Goal: Contribute content: Contribute content

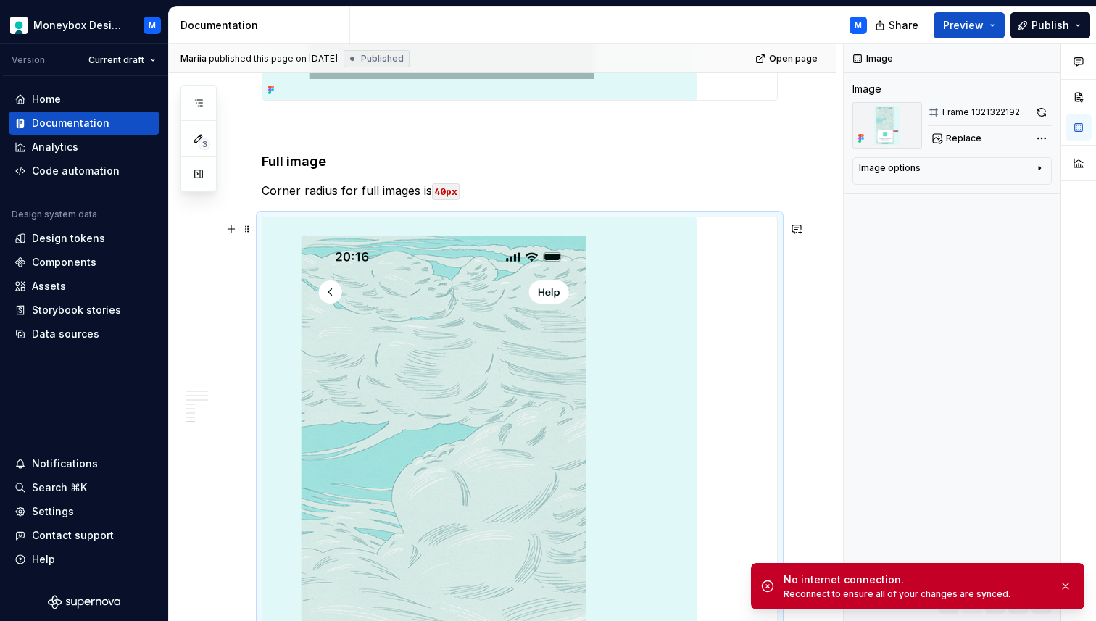
scroll to position [3119, 0]
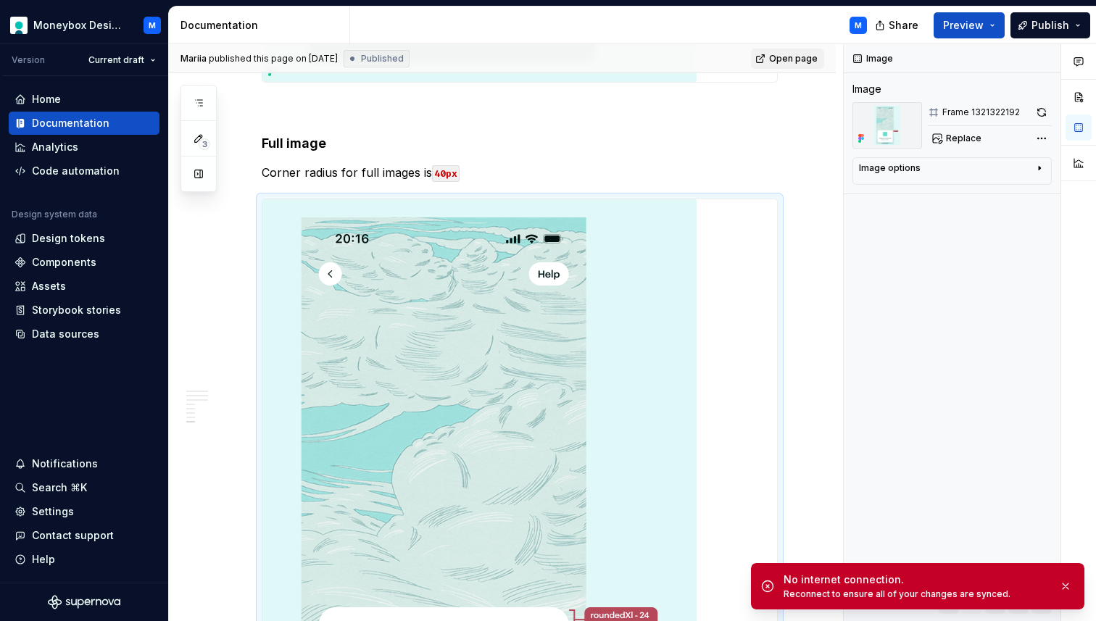
click at [793, 62] on span "Open page" at bounding box center [793, 59] width 49 height 12
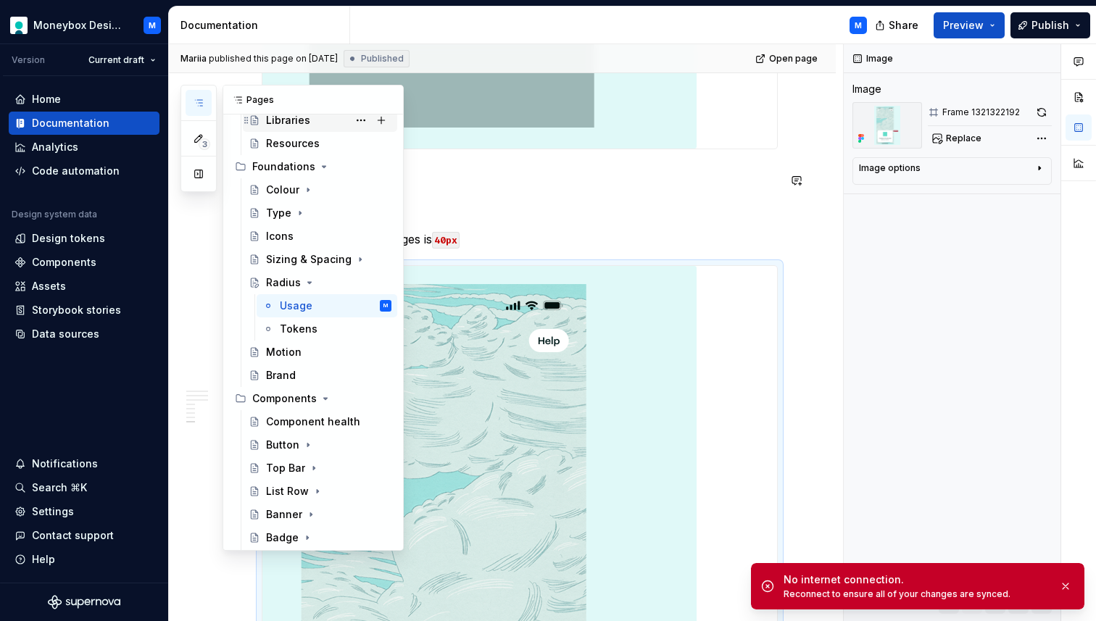
scroll to position [68, 0]
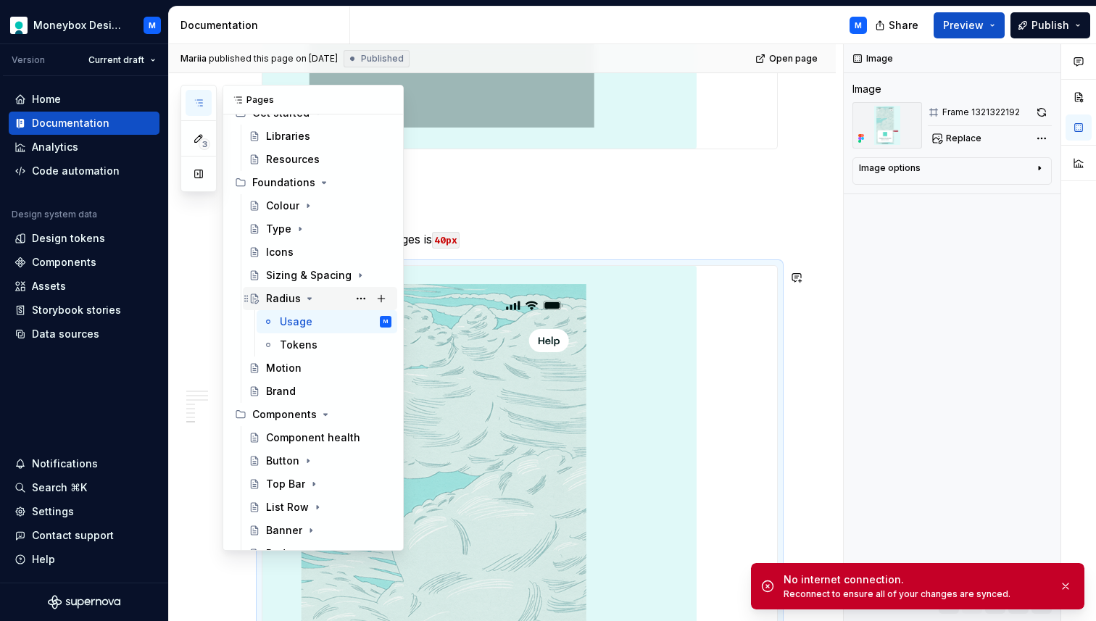
click at [310, 300] on icon "Page tree" at bounding box center [310, 299] width 12 height 12
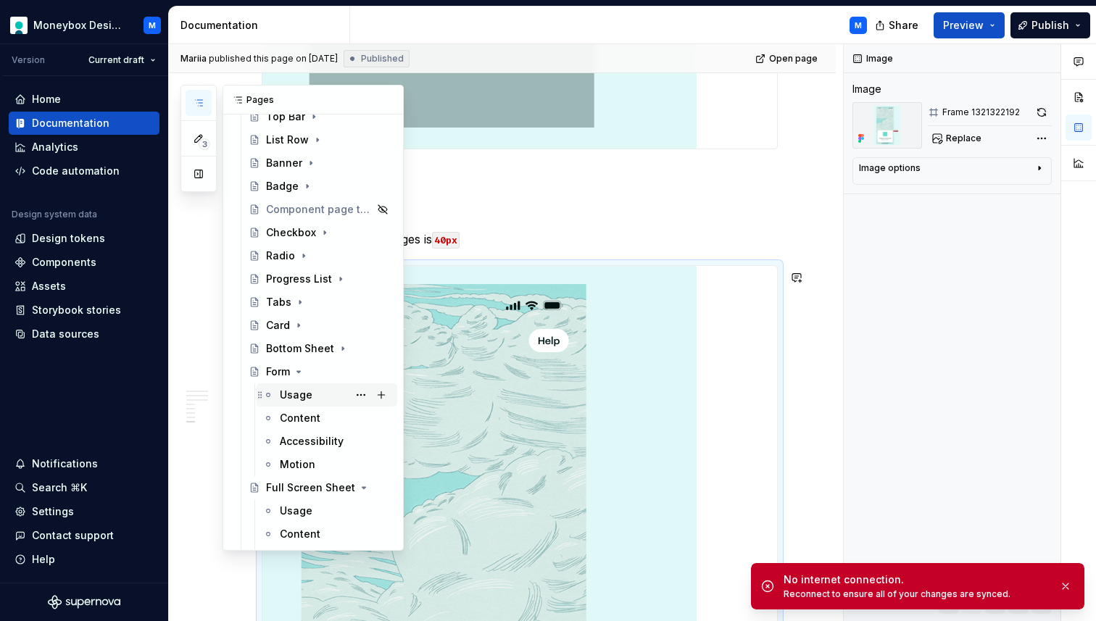
scroll to position [395, 0]
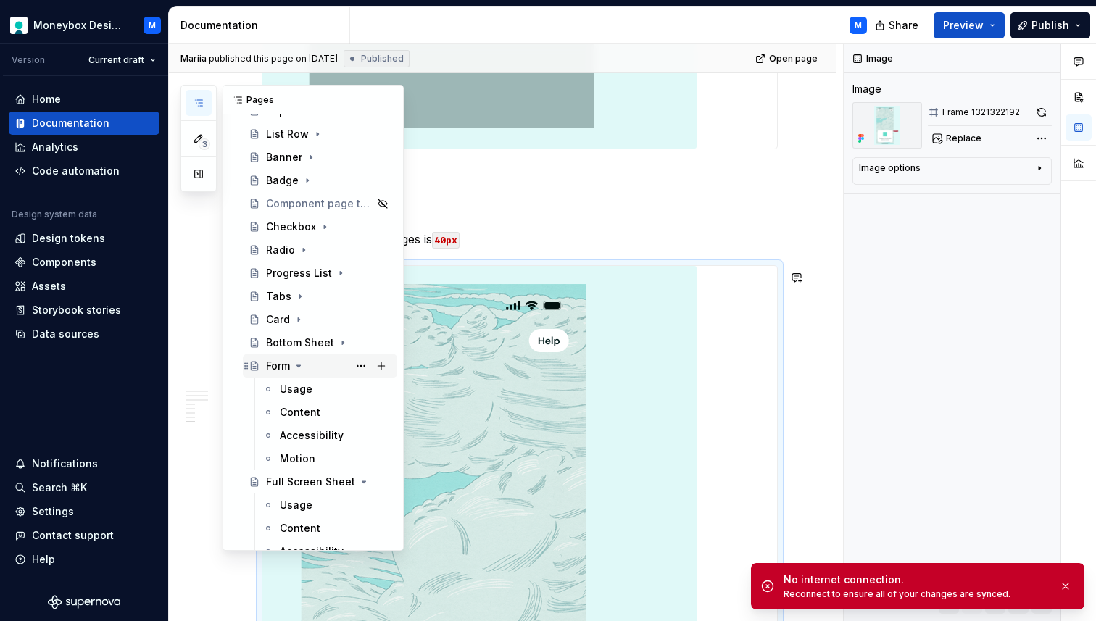
click at [297, 365] on icon "Page tree" at bounding box center [299, 366] width 12 height 12
click at [340, 389] on icon "Page tree" at bounding box center [342, 390] width 12 height 12
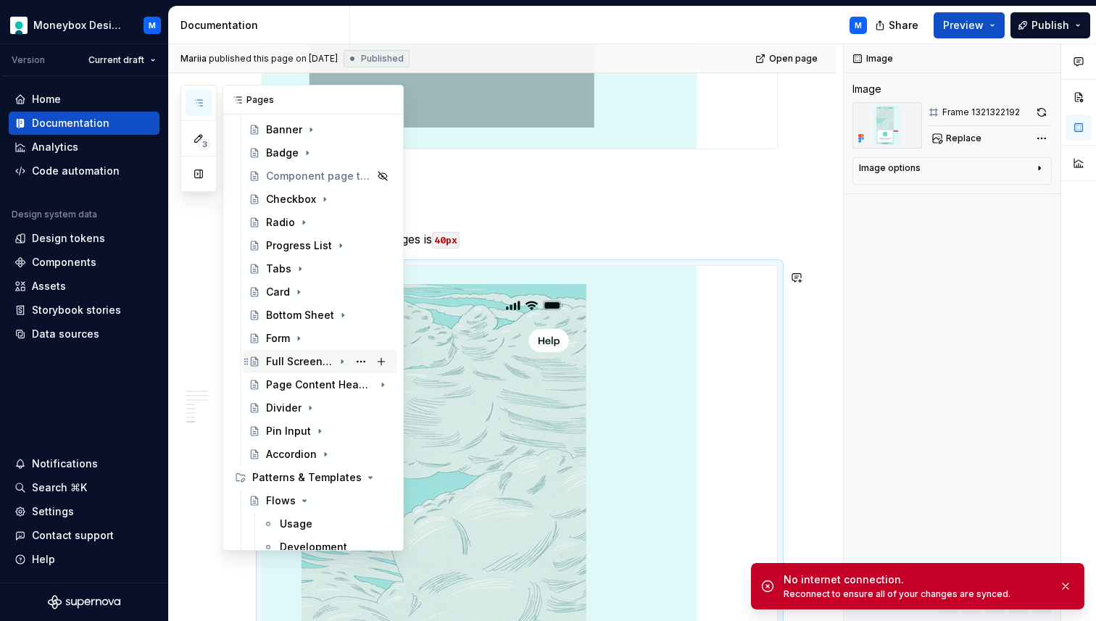
scroll to position [426, 0]
click at [298, 380] on div "Page Content Header" at bounding box center [299, 382] width 67 height 15
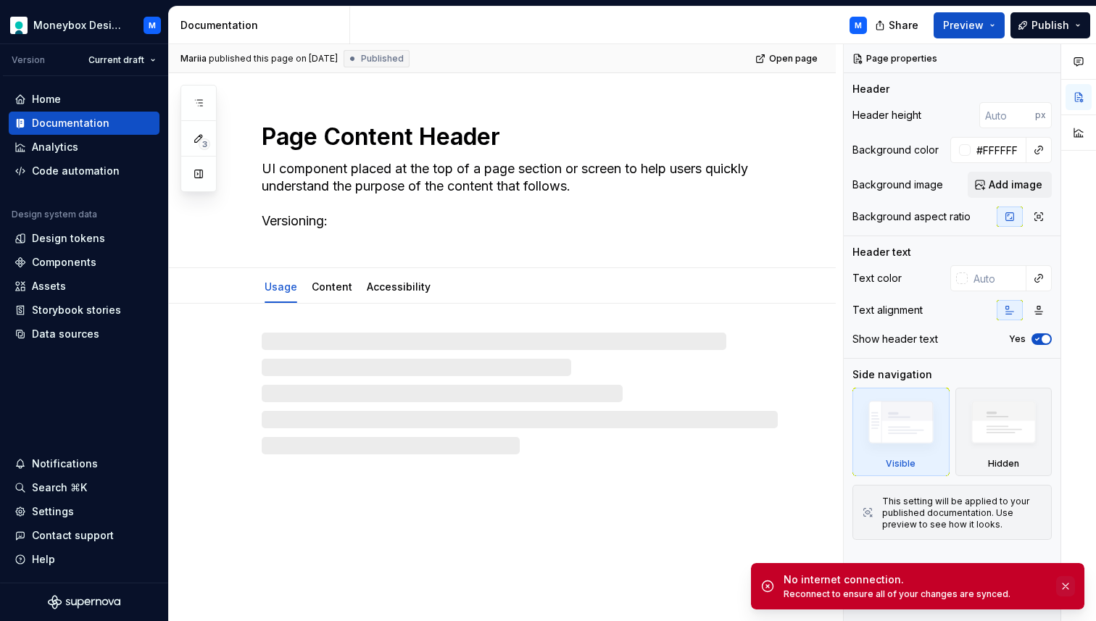
click at [1067, 587] on button "button" at bounding box center [1065, 586] width 19 height 20
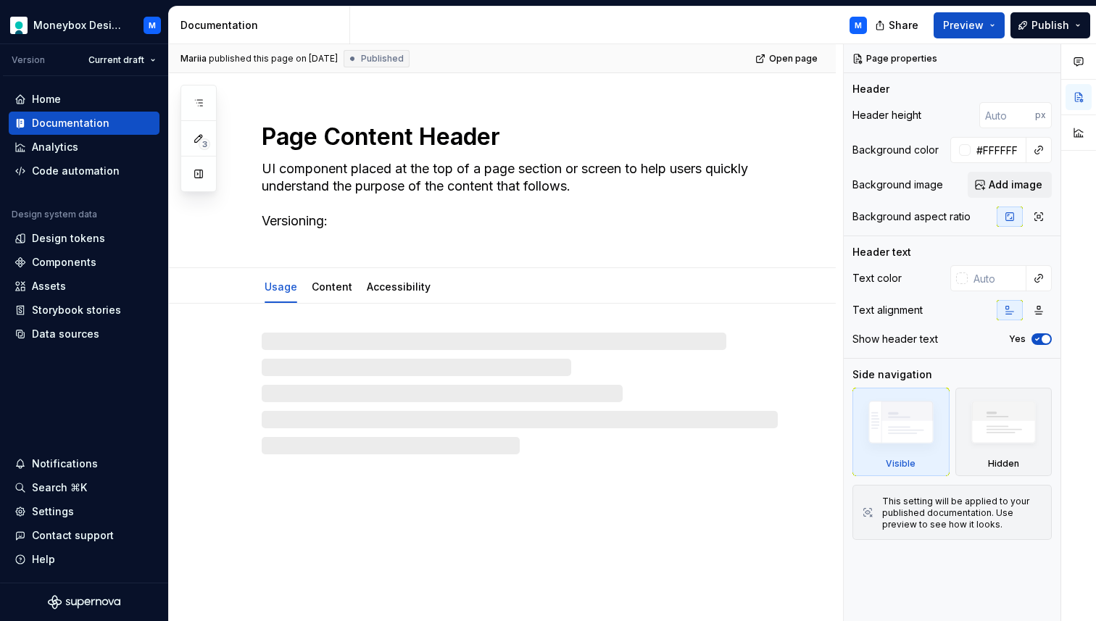
type textarea "*"
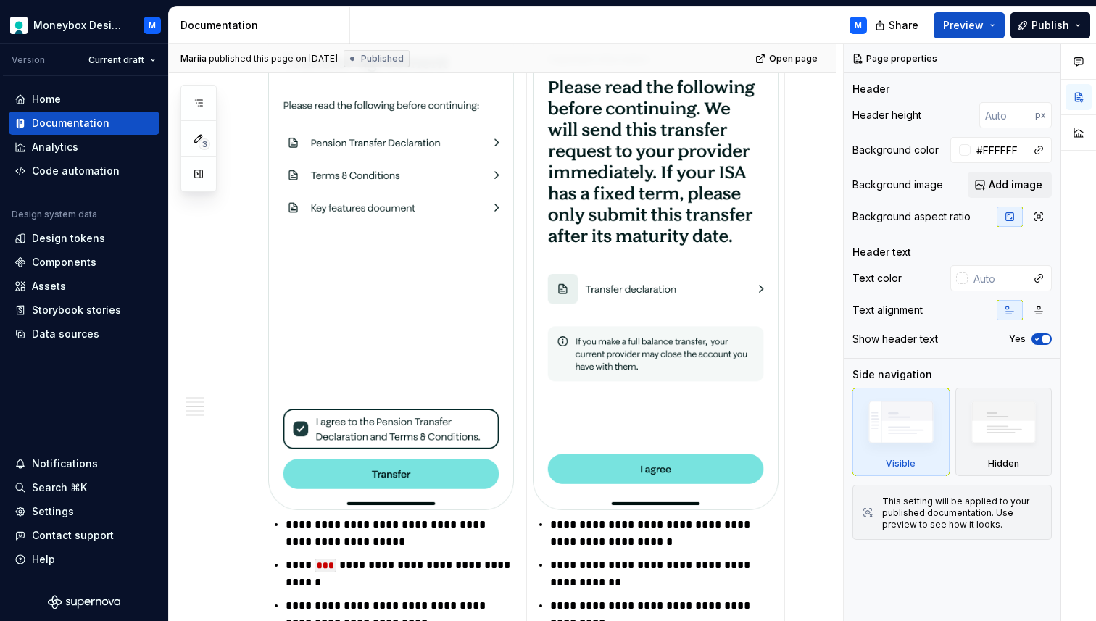
scroll to position [890, 0]
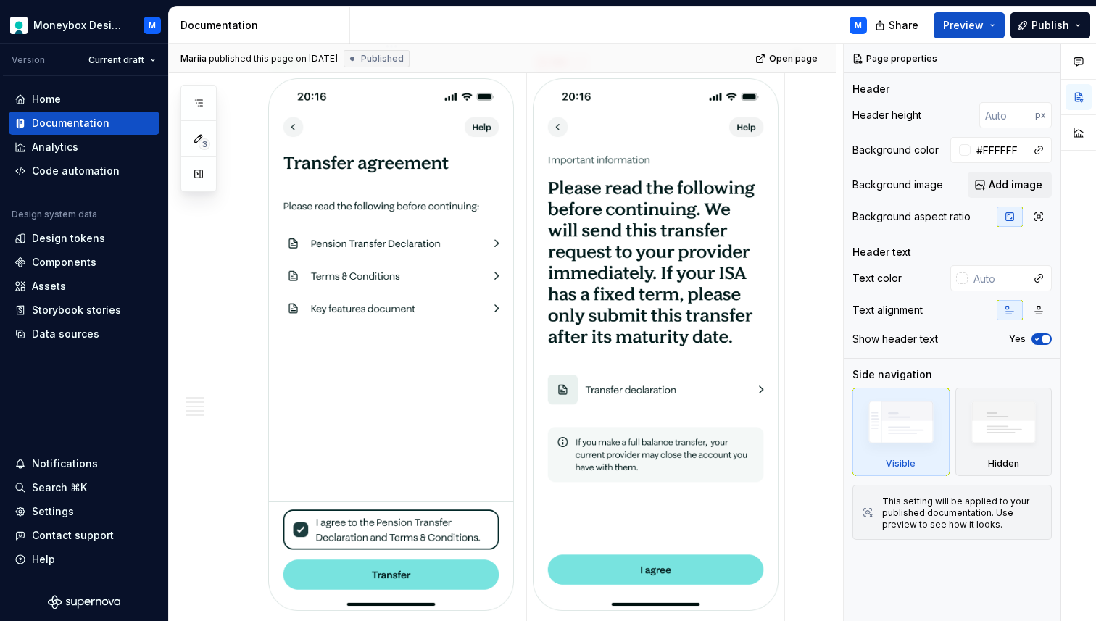
click at [436, 313] on img at bounding box center [391, 344] width 246 height 533
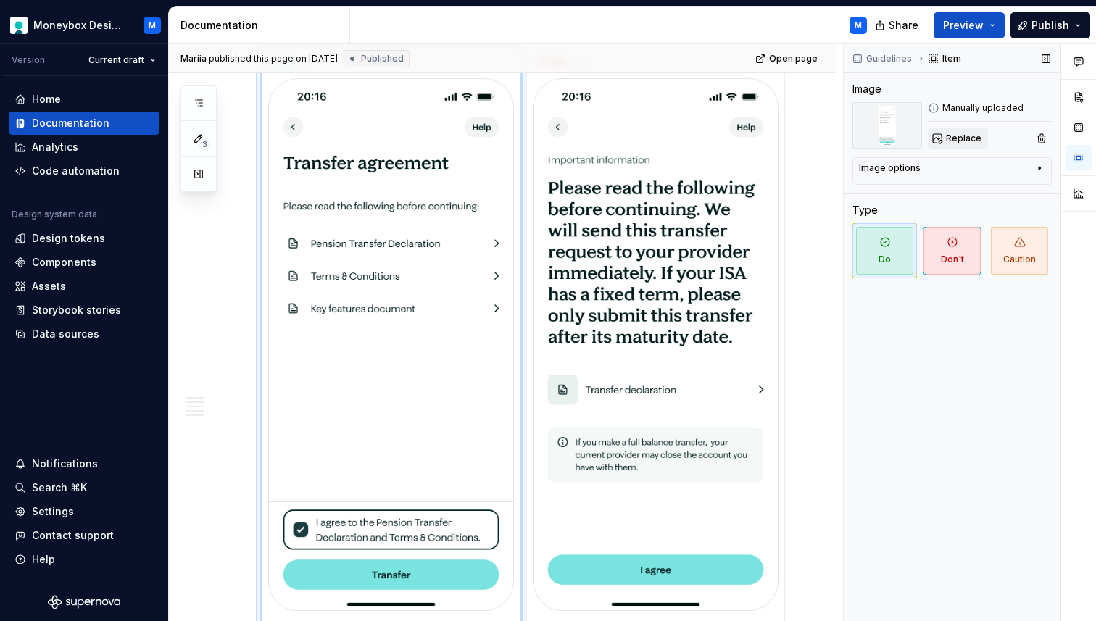
click at [972, 137] on span "Replace" at bounding box center [964, 139] width 36 height 12
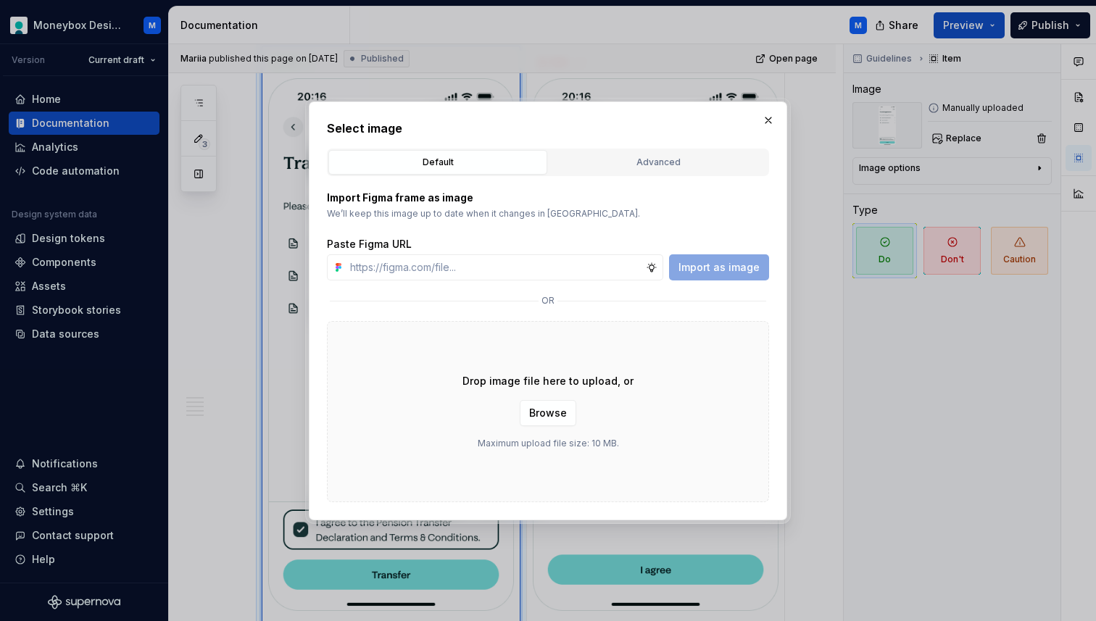
type textarea "*"
click at [477, 269] on input "text" at bounding box center [495, 268] width 302 height 26
paste input "[URL][DOMAIN_NAME]"
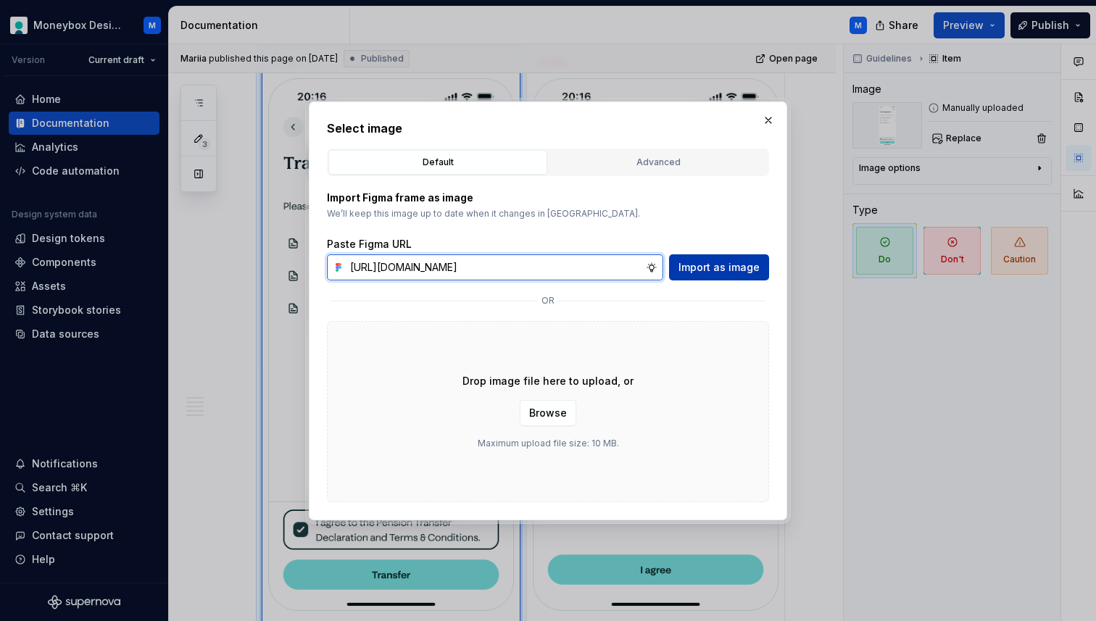
type input "[URL][DOMAIN_NAME]"
click at [717, 273] on span "Import as image" at bounding box center [719, 267] width 81 height 15
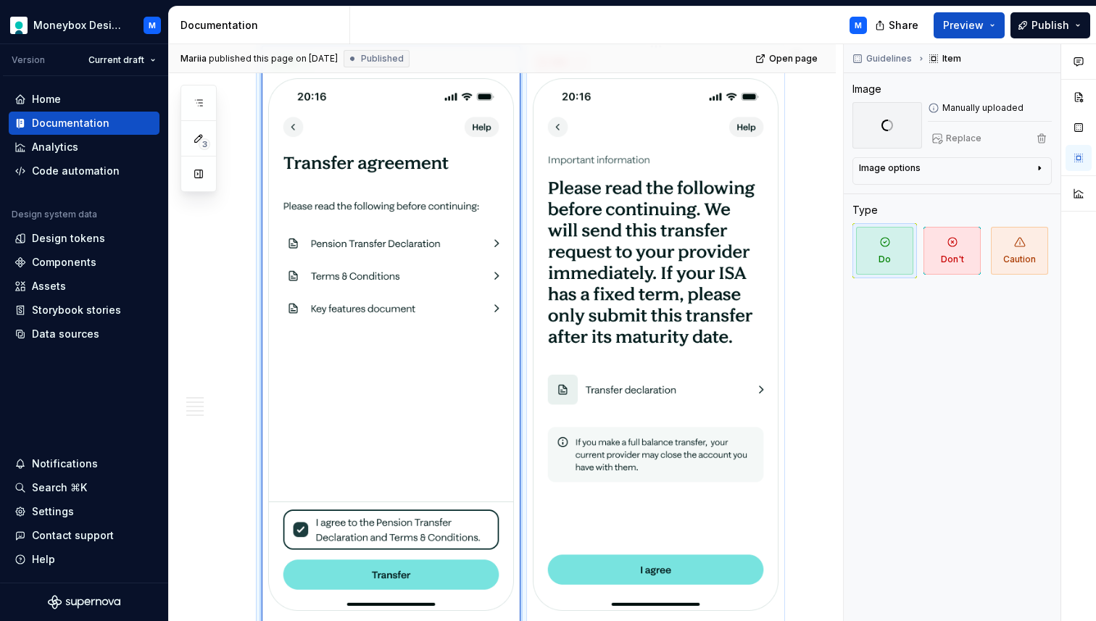
scroll to position [1079, 0]
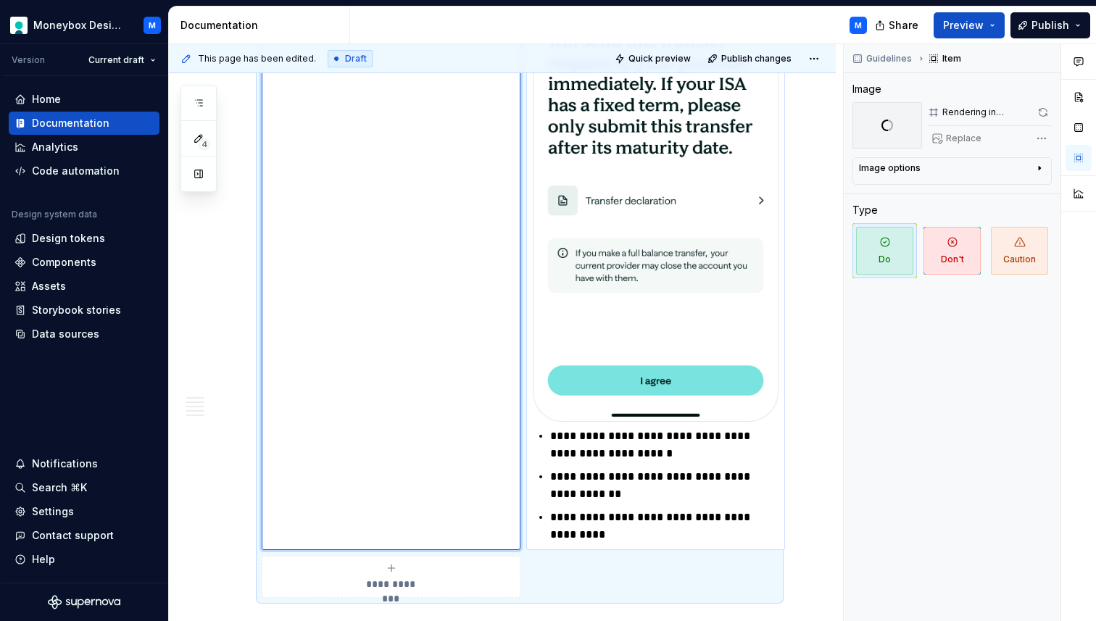
click at [657, 233] on img at bounding box center [656, 155] width 246 height 533
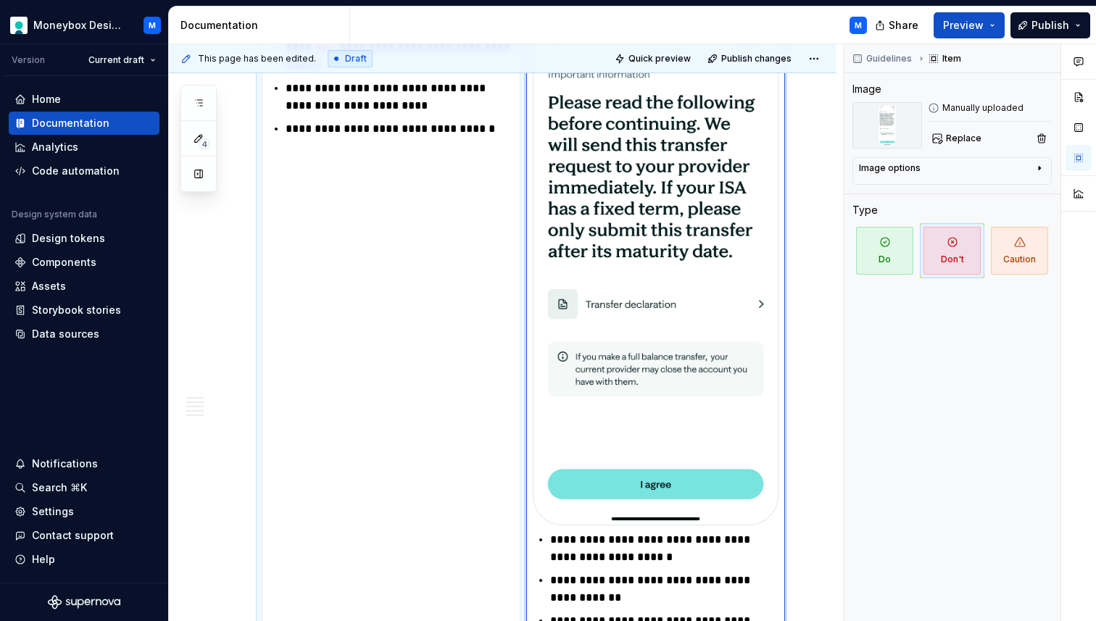
scroll to position [968, 0]
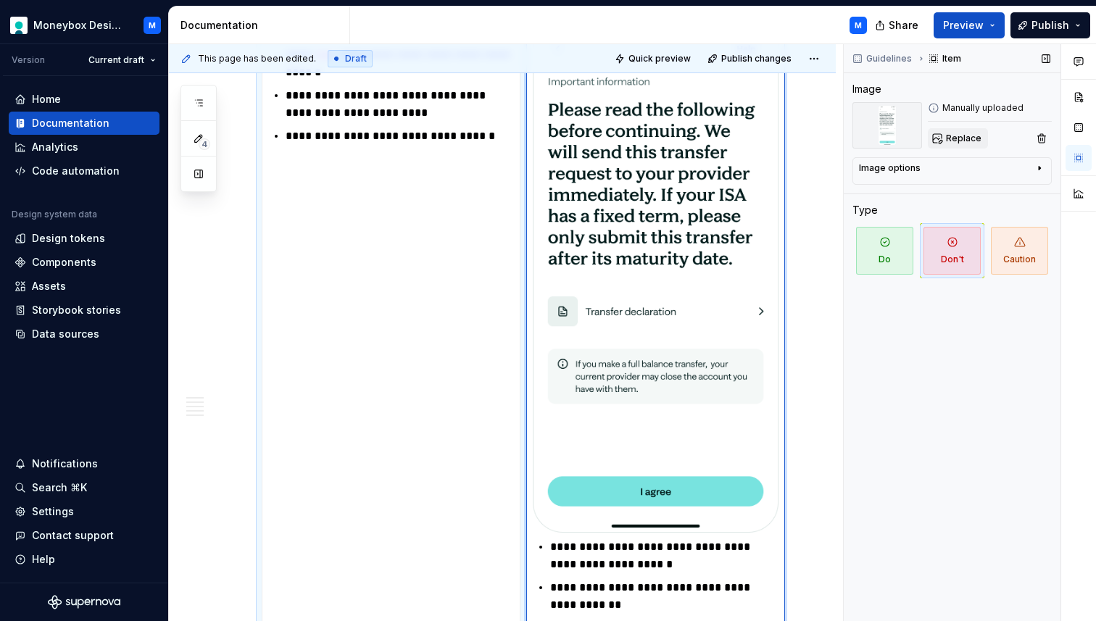
click at [954, 136] on span "Replace" at bounding box center [964, 139] width 36 height 12
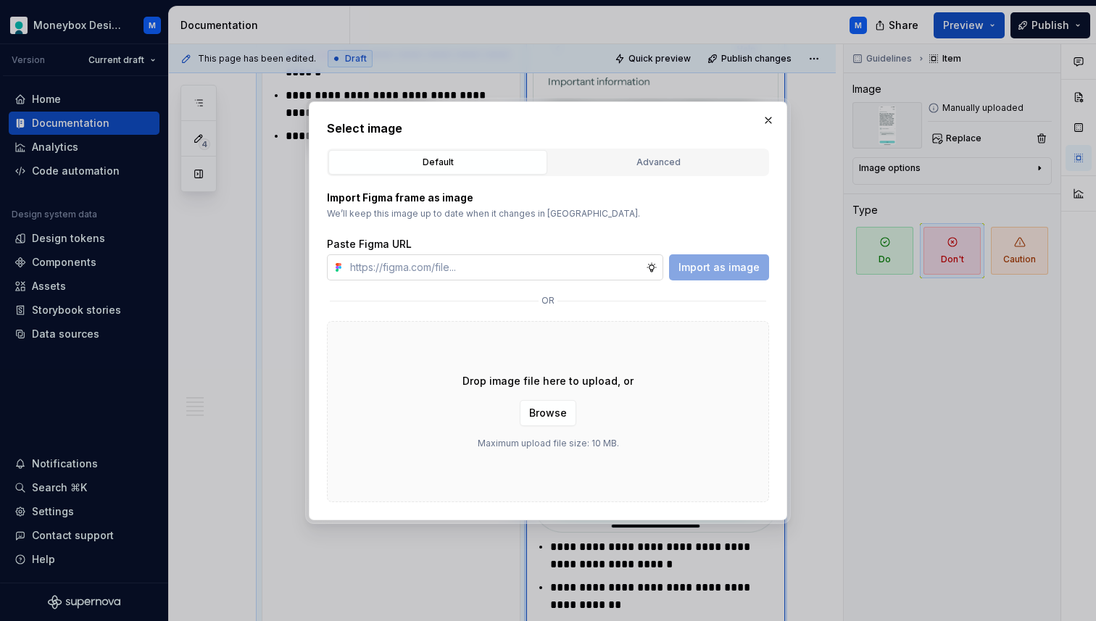
type textarea "*"
click at [539, 265] on input "text" at bounding box center [495, 268] width 302 height 26
paste input "[URL][DOMAIN_NAME]"
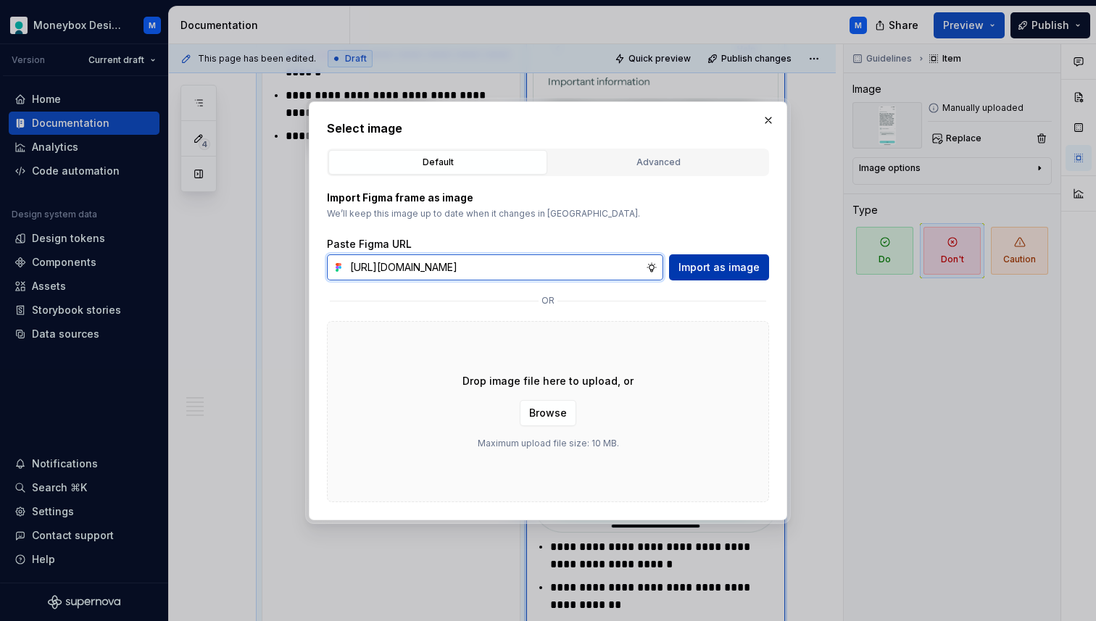
type input "[URL][DOMAIN_NAME]"
click at [732, 274] on span "Import as image" at bounding box center [719, 267] width 81 height 15
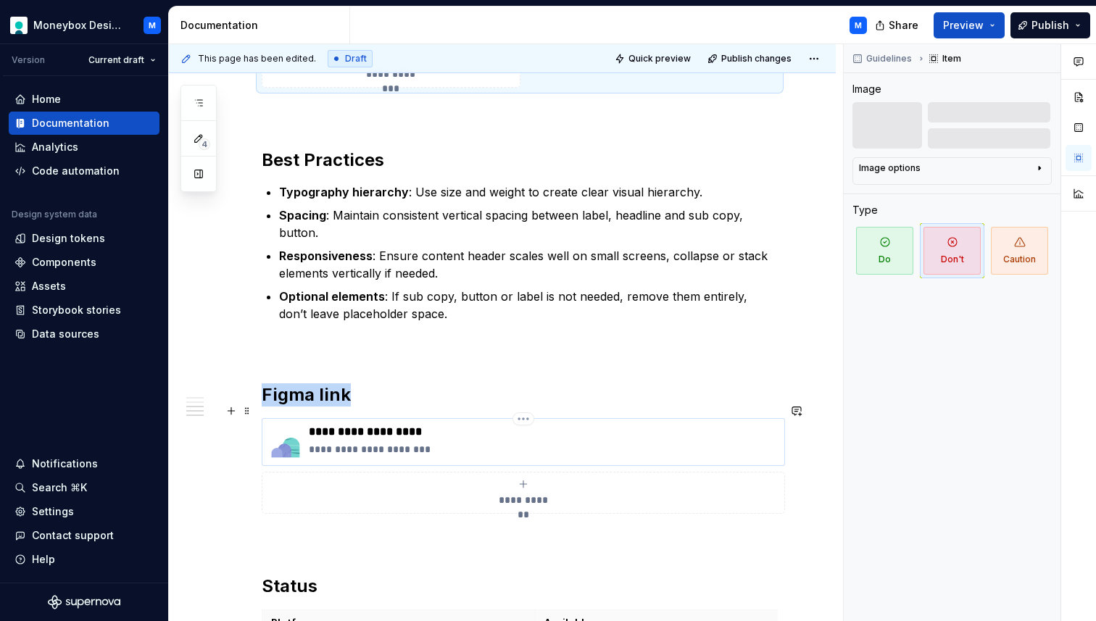
click at [284, 425] on img at bounding box center [285, 442] width 35 height 35
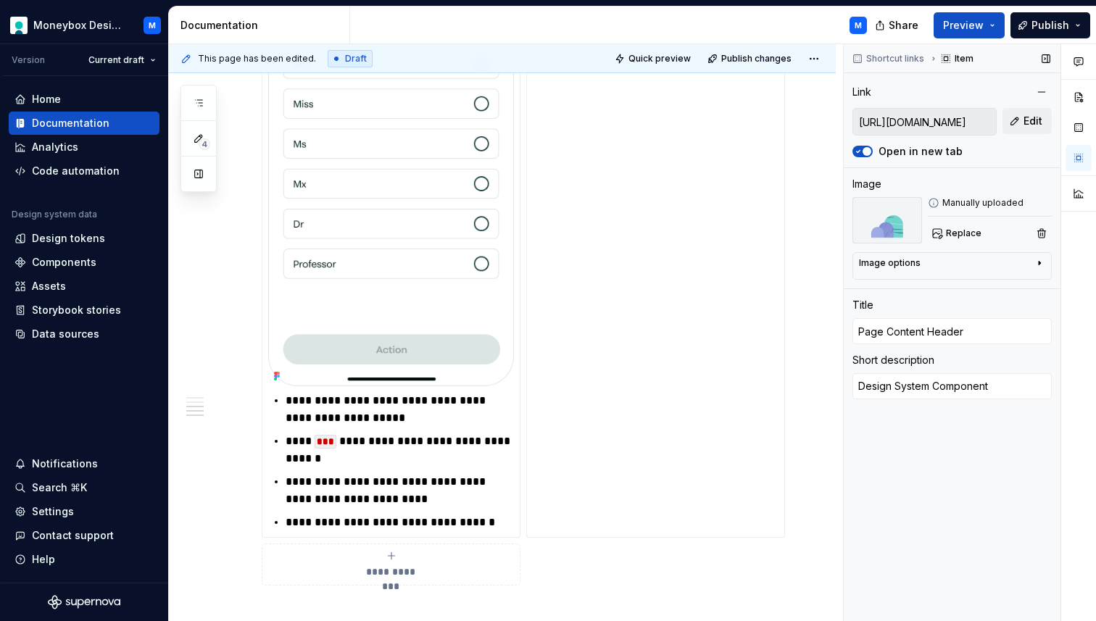
scroll to position [1647, 0]
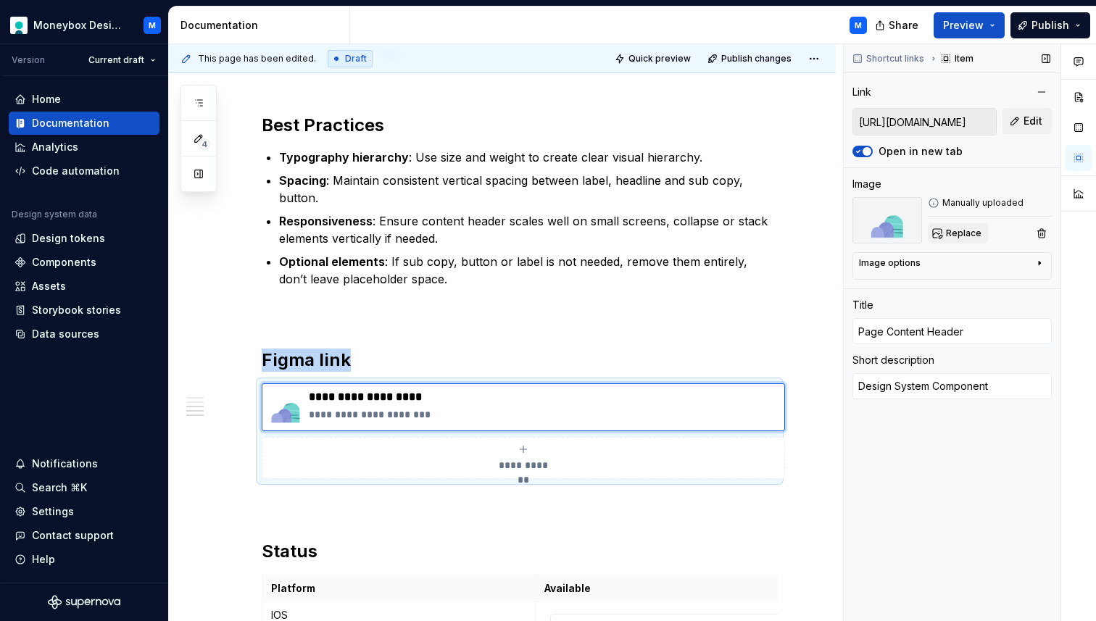
click at [961, 234] on span "Replace" at bounding box center [964, 234] width 36 height 12
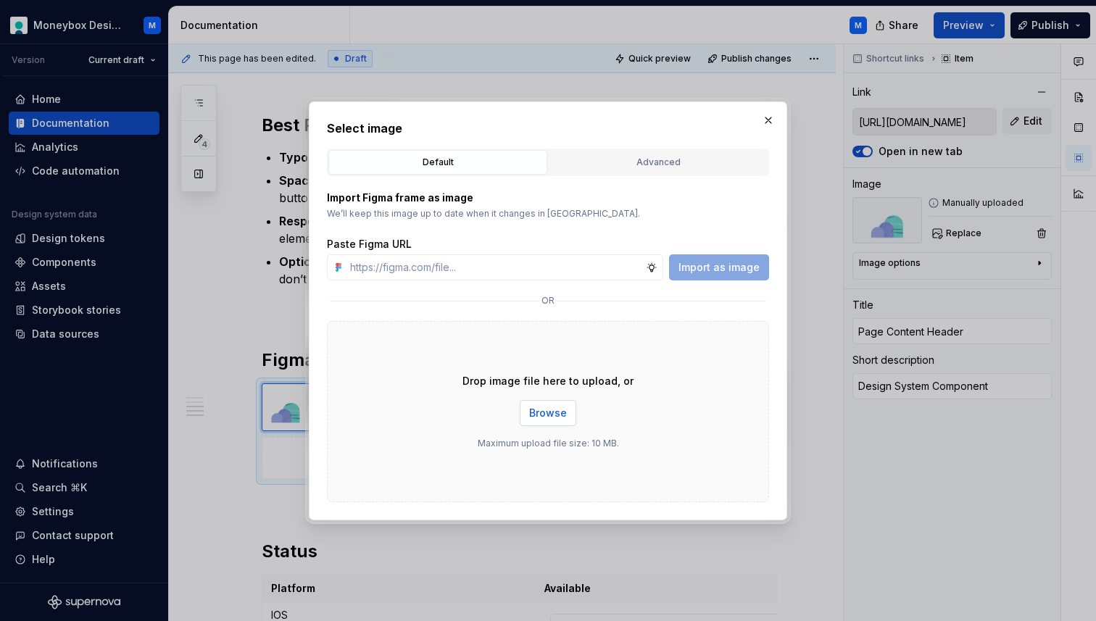
click at [558, 408] on span "Browse" at bounding box center [548, 413] width 38 height 15
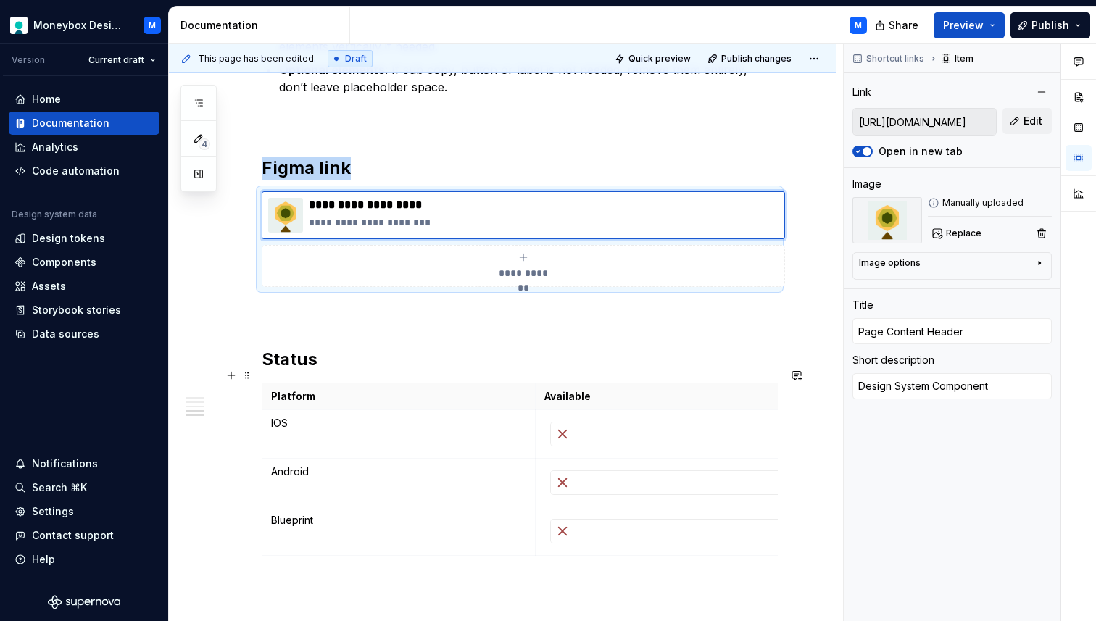
scroll to position [1855, 0]
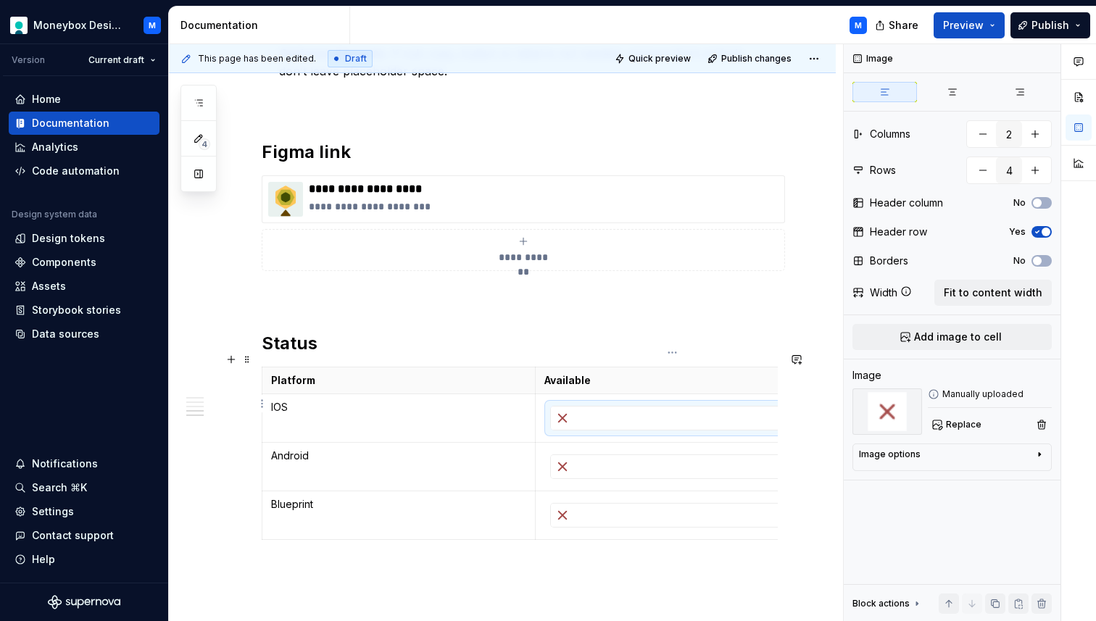
click at [582, 413] on div at bounding box center [672, 418] width 243 height 23
click at [958, 426] on span "Replace" at bounding box center [964, 425] width 36 height 12
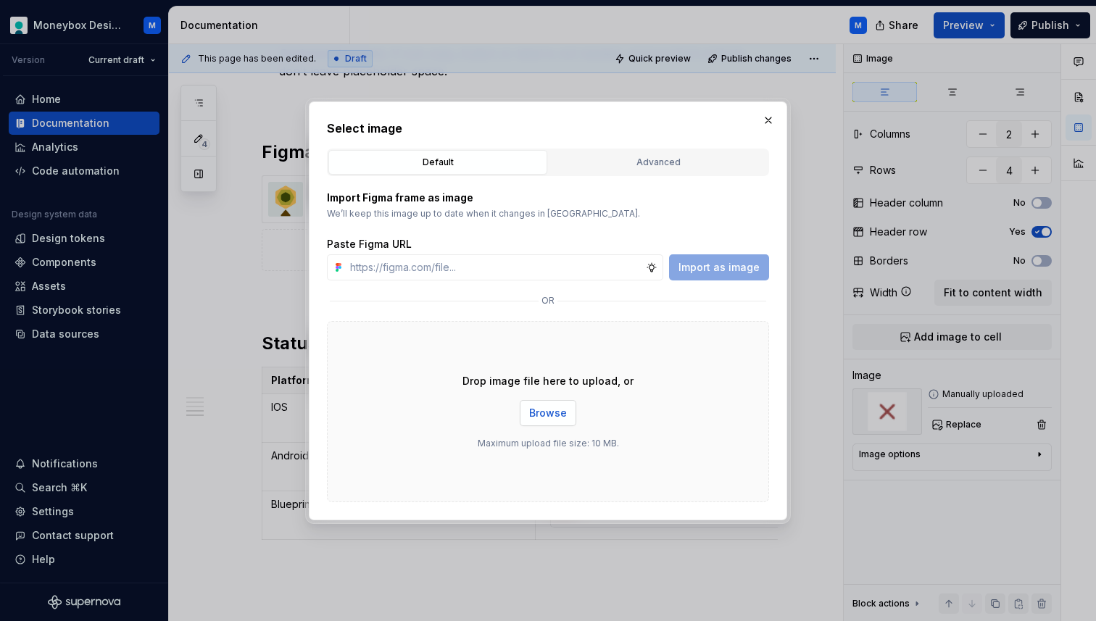
click at [534, 413] on span "Browse" at bounding box center [548, 413] width 38 height 15
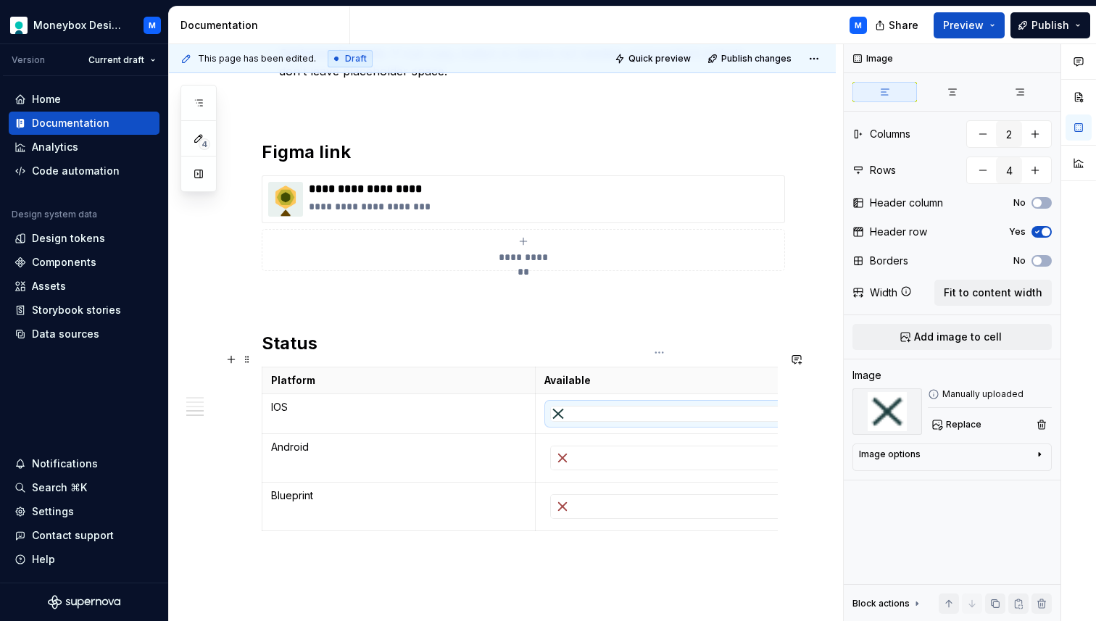
scroll to position [0, 13]
click at [594, 447] on div at bounding box center [659, 458] width 243 height 23
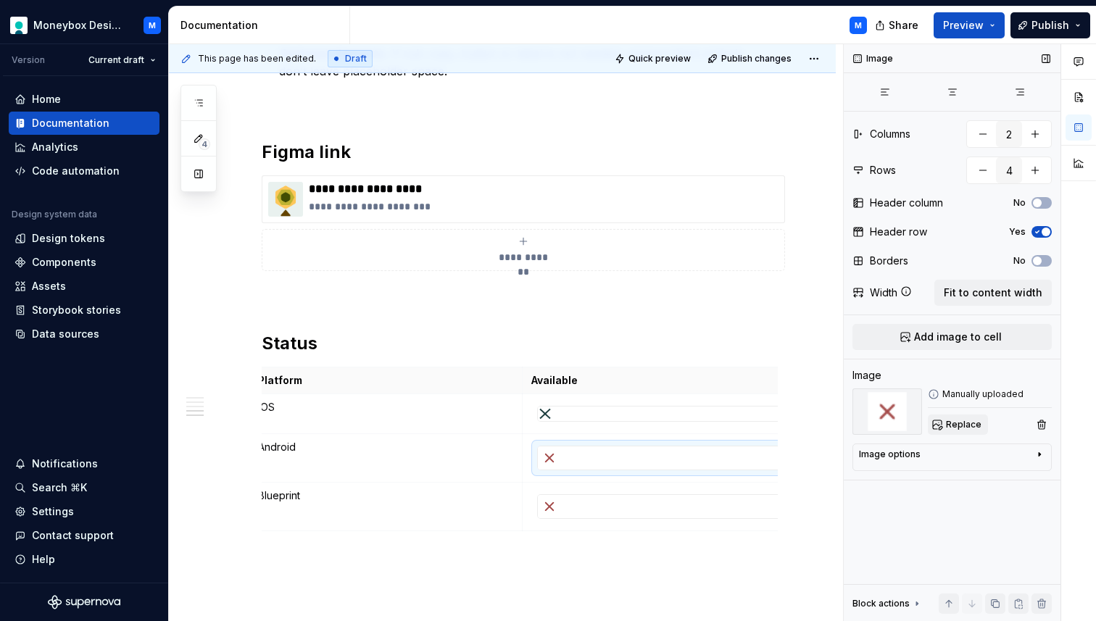
click at [944, 423] on button "Replace" at bounding box center [958, 425] width 60 height 20
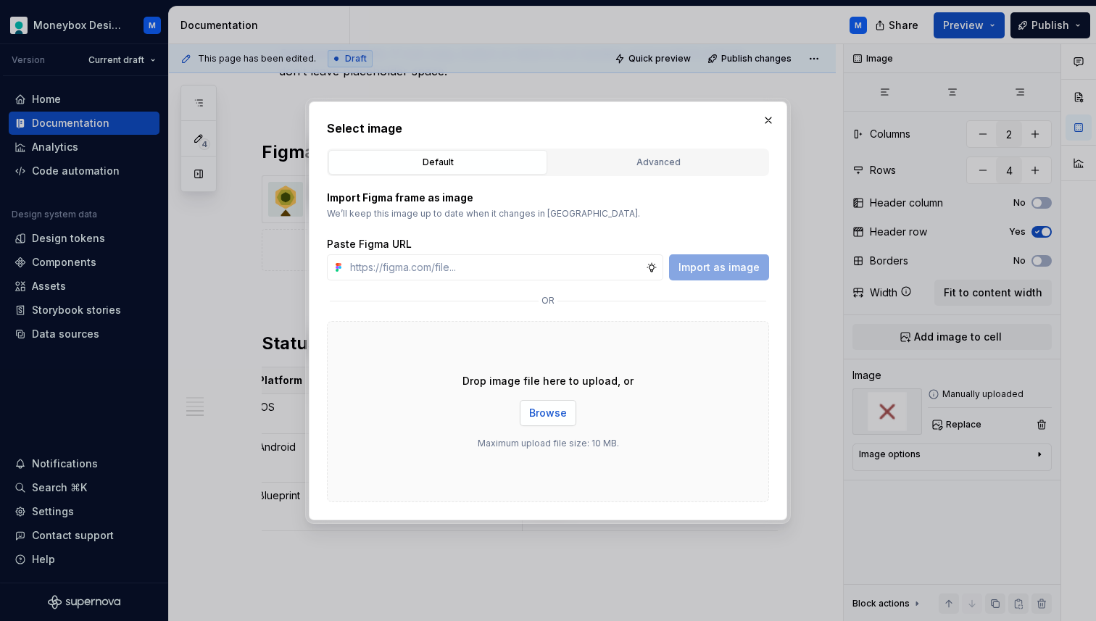
click at [548, 410] on span "Browse" at bounding box center [548, 413] width 38 height 15
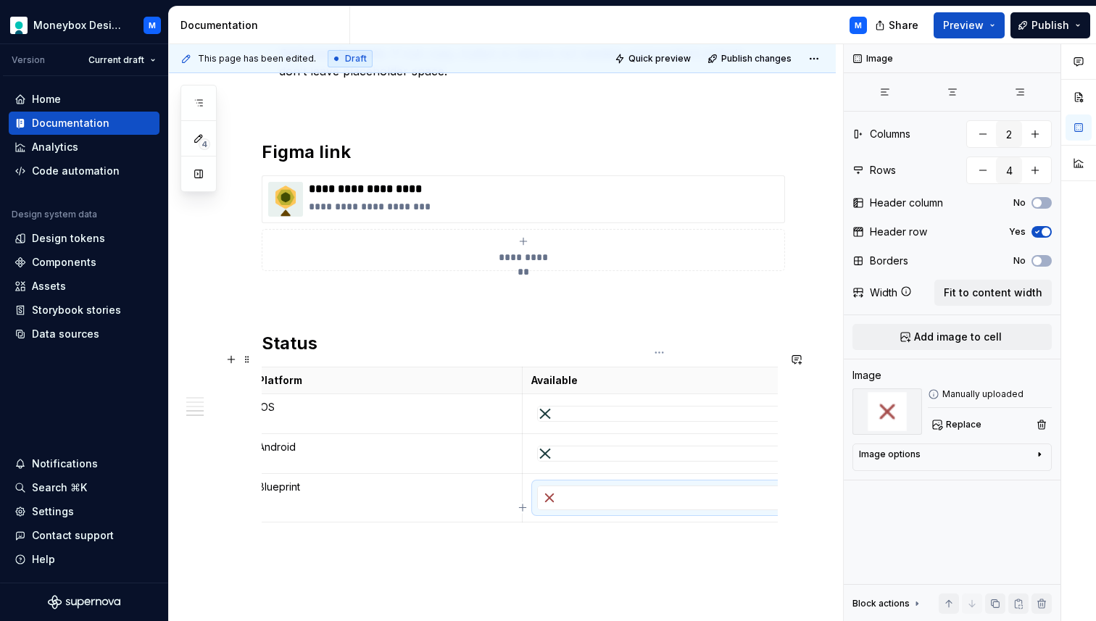
click at [597, 487] on div at bounding box center [659, 498] width 243 height 23
click at [951, 421] on span "Replace" at bounding box center [964, 425] width 36 height 12
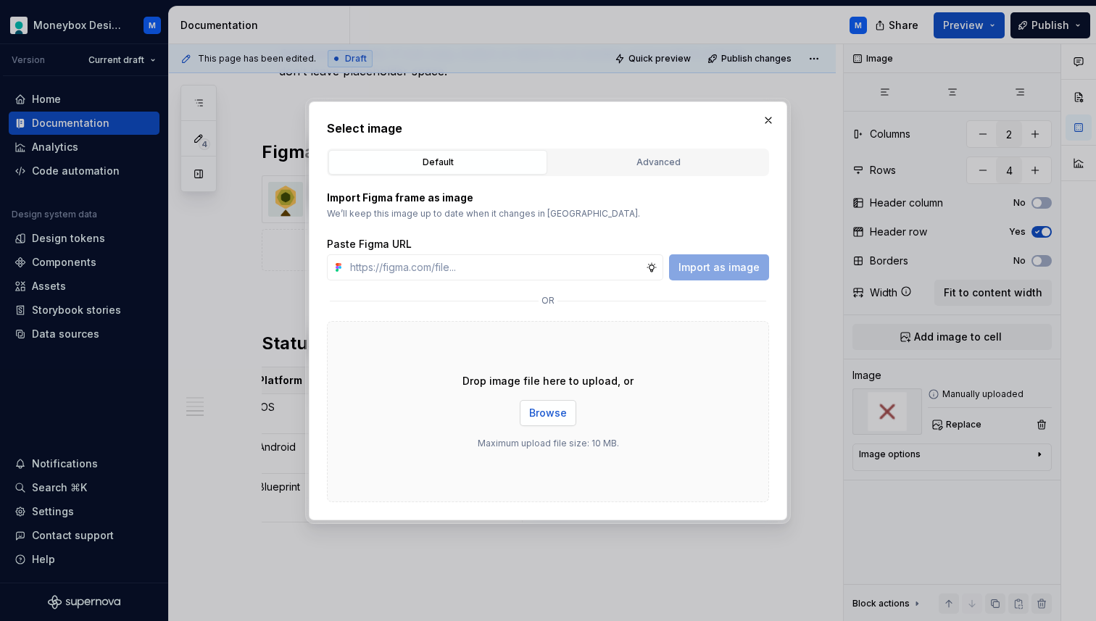
click at [552, 407] on span "Browse" at bounding box center [548, 413] width 38 height 15
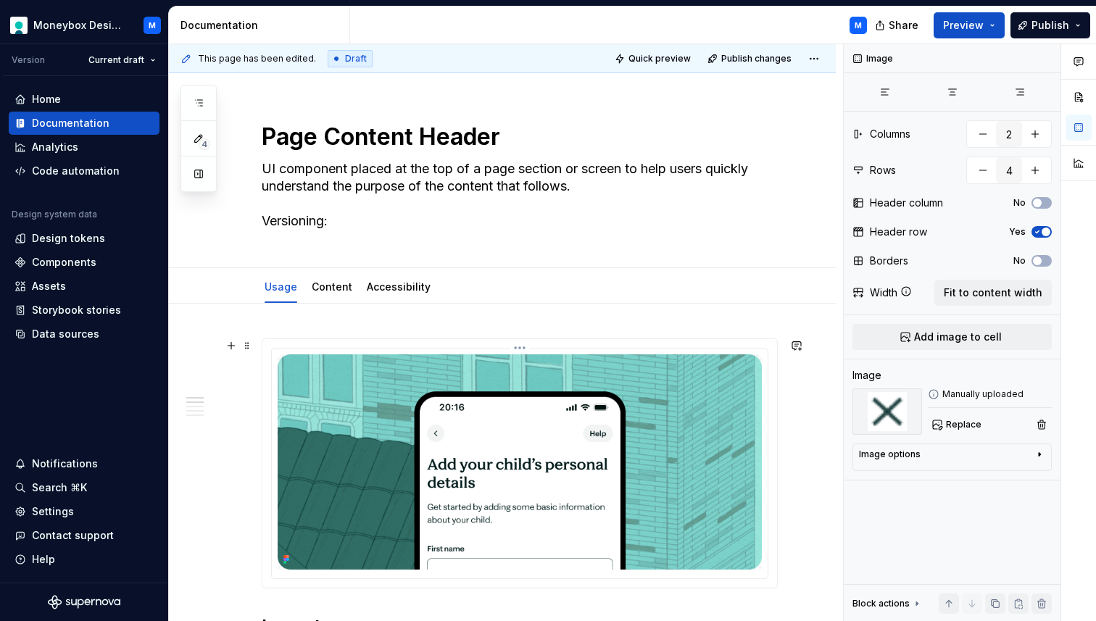
scroll to position [49, 0]
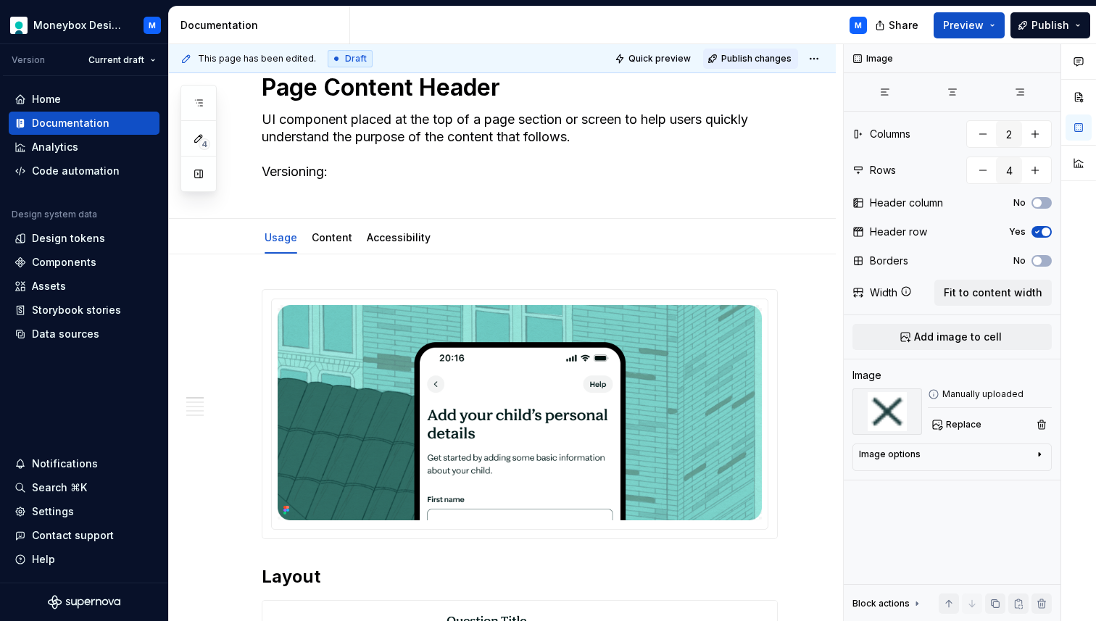
click at [766, 59] on span "Publish changes" at bounding box center [756, 59] width 70 height 12
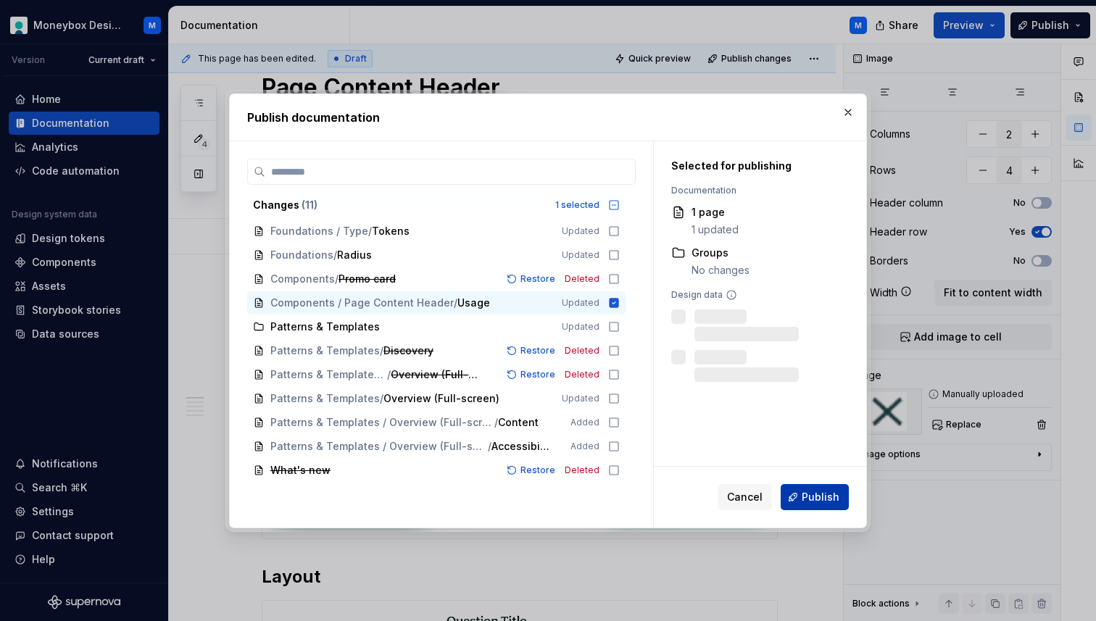
click at [816, 506] on button "Publish" at bounding box center [815, 497] width 68 height 26
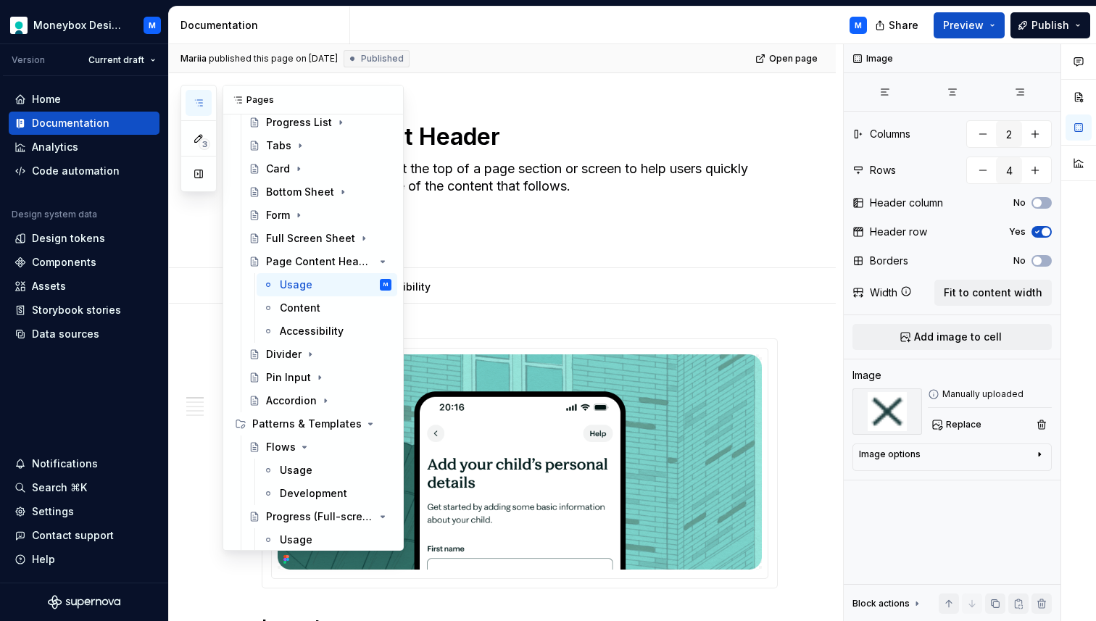
scroll to position [550, 0]
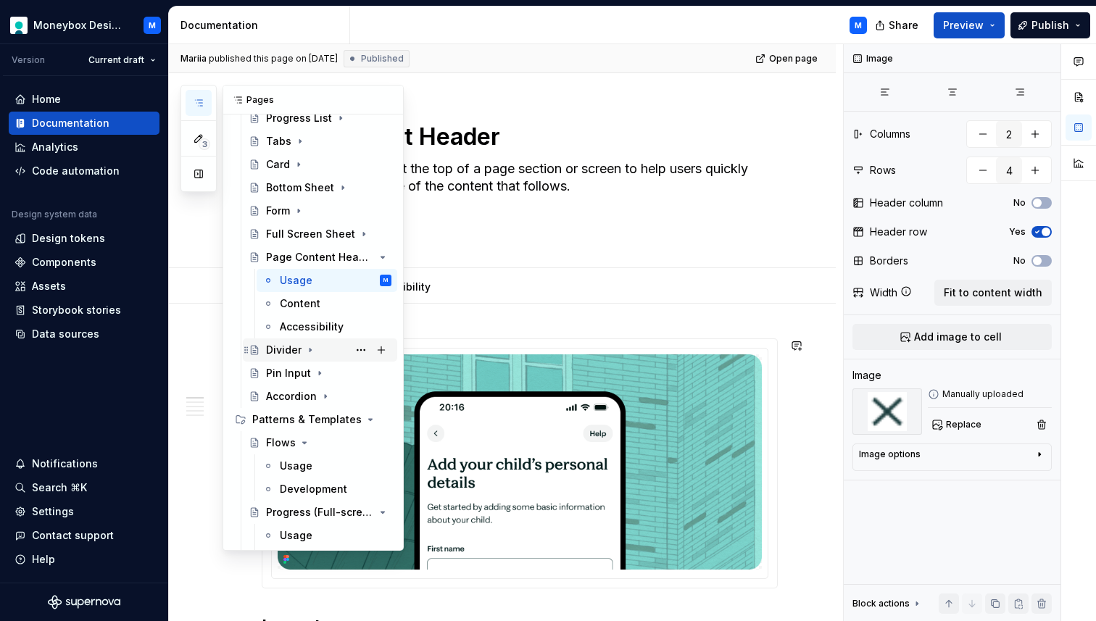
click at [289, 345] on div "Divider" at bounding box center [284, 350] width 36 height 15
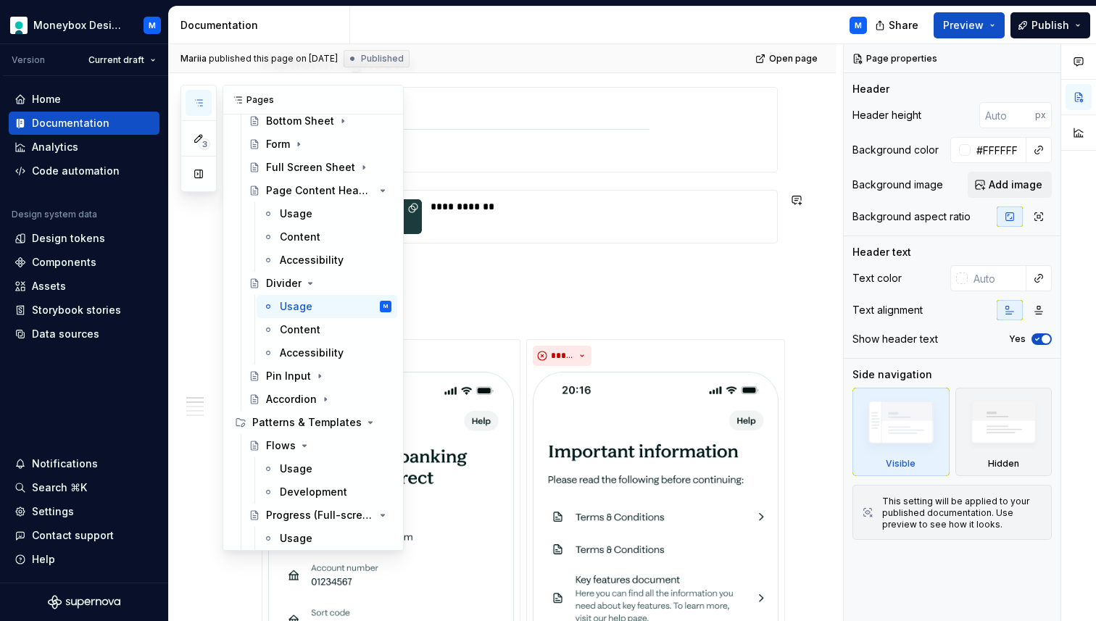
scroll to position [626, 0]
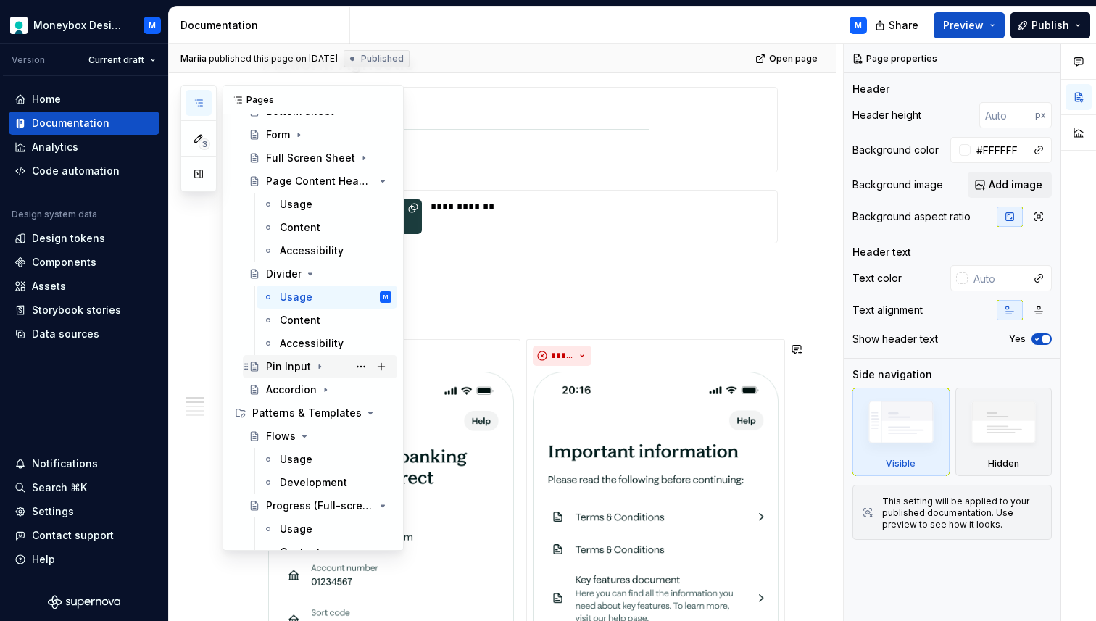
click at [286, 363] on div "Pin Input" at bounding box center [288, 367] width 45 height 15
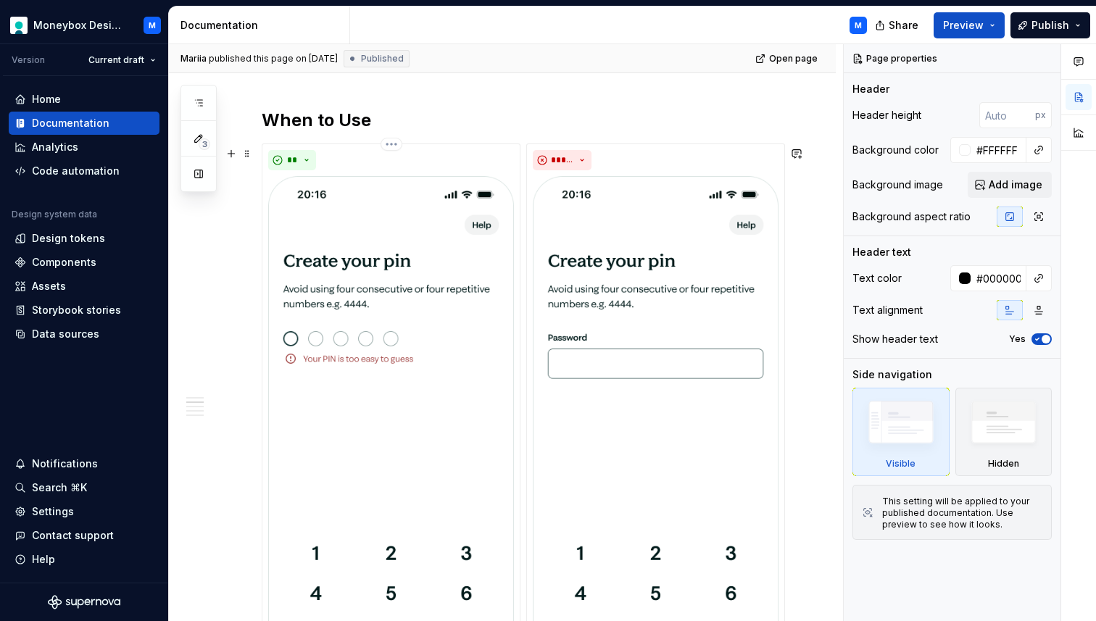
scroll to position [792, 0]
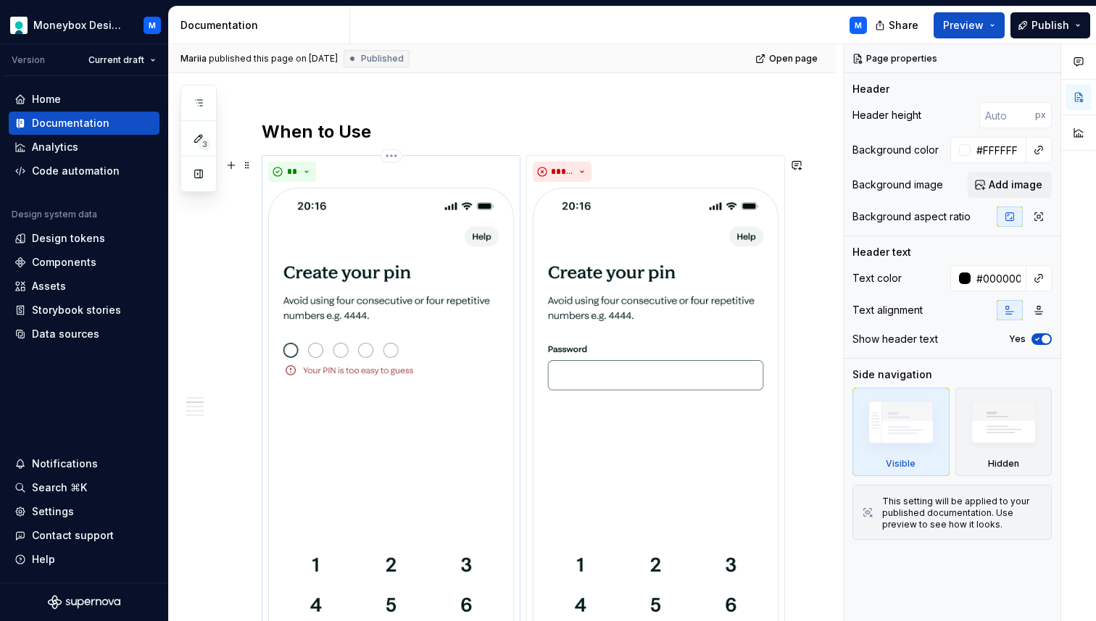
click at [423, 344] on img at bounding box center [391, 454] width 246 height 533
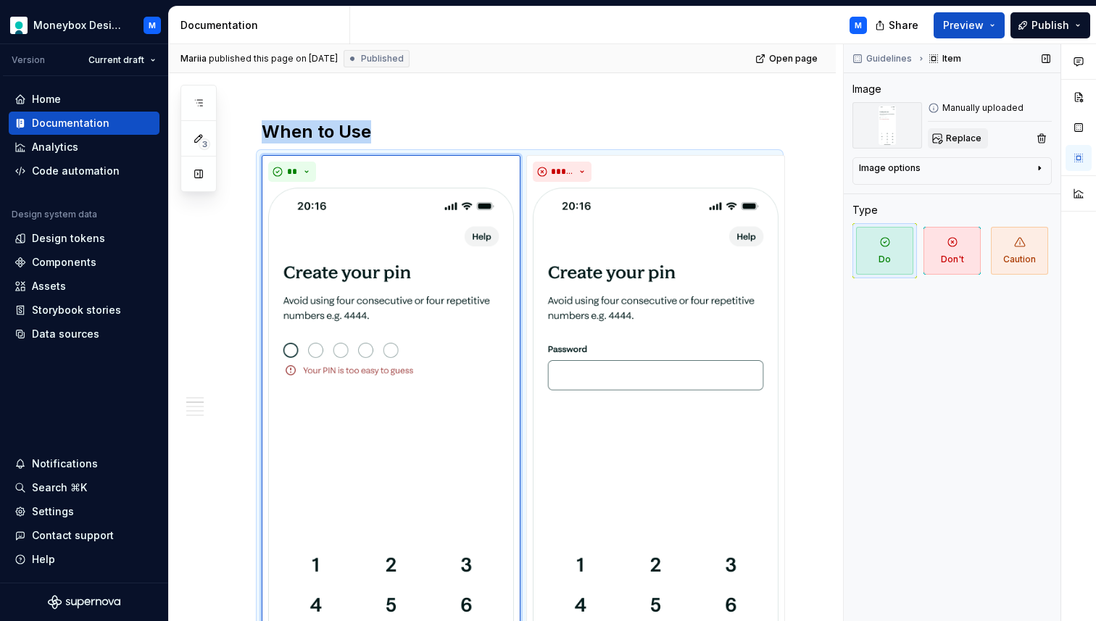
click at [953, 141] on span "Replace" at bounding box center [964, 139] width 36 height 12
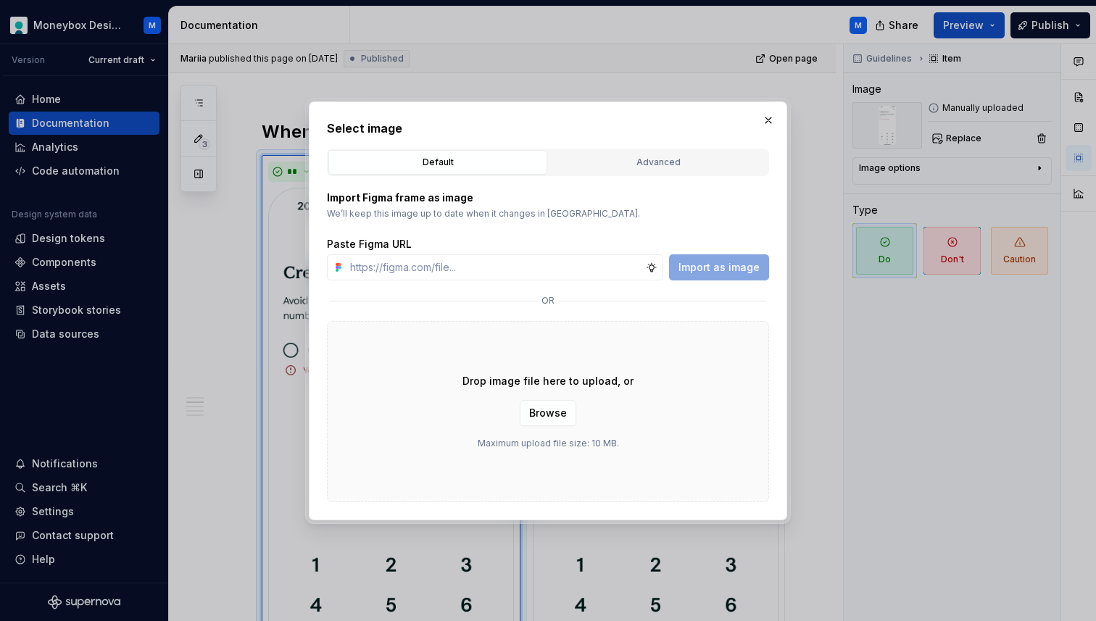
type textarea "*"
type input "[URL][DOMAIN_NAME]"
click at [706, 276] on button "Import as image" at bounding box center [719, 268] width 100 height 26
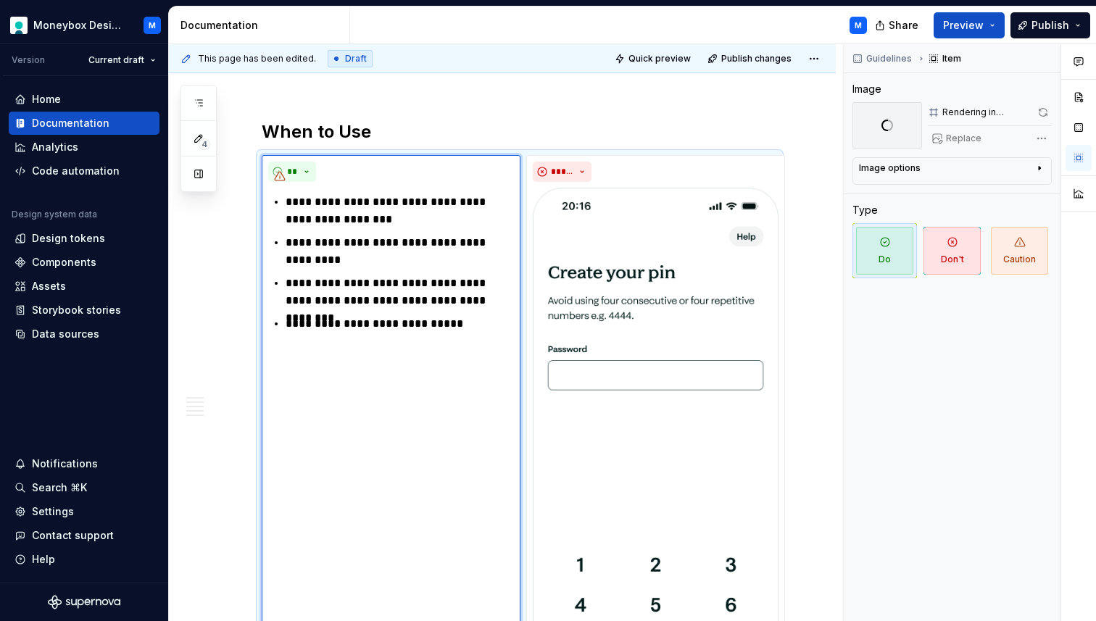
scroll to position [1108, 0]
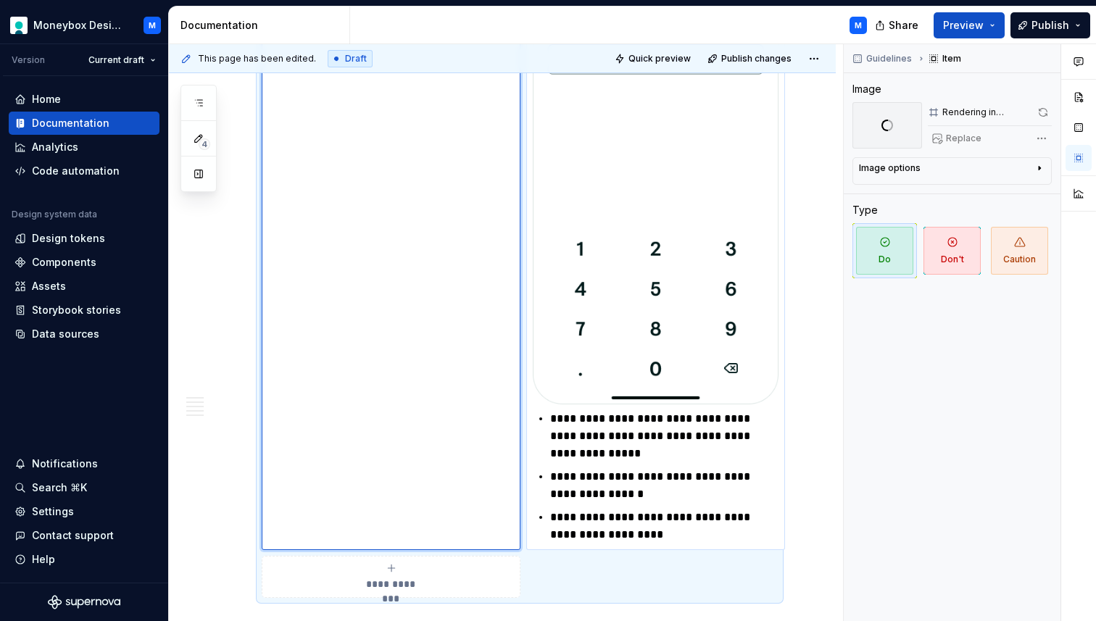
click at [695, 189] on img at bounding box center [656, 138] width 246 height 533
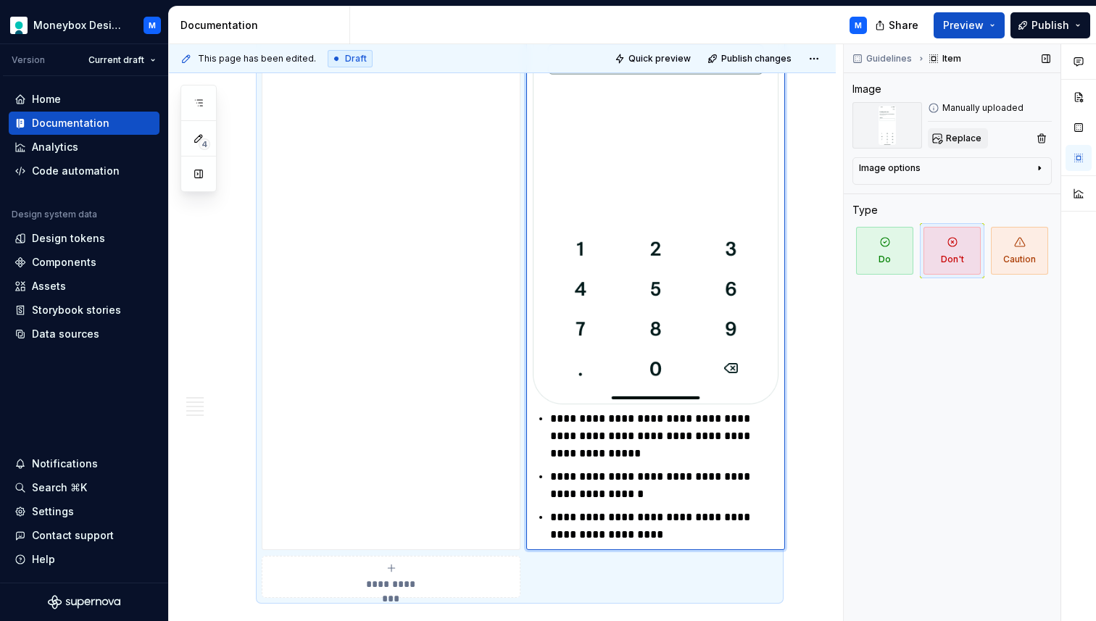
click at [971, 138] on span "Replace" at bounding box center [964, 139] width 36 height 12
type textarea "*"
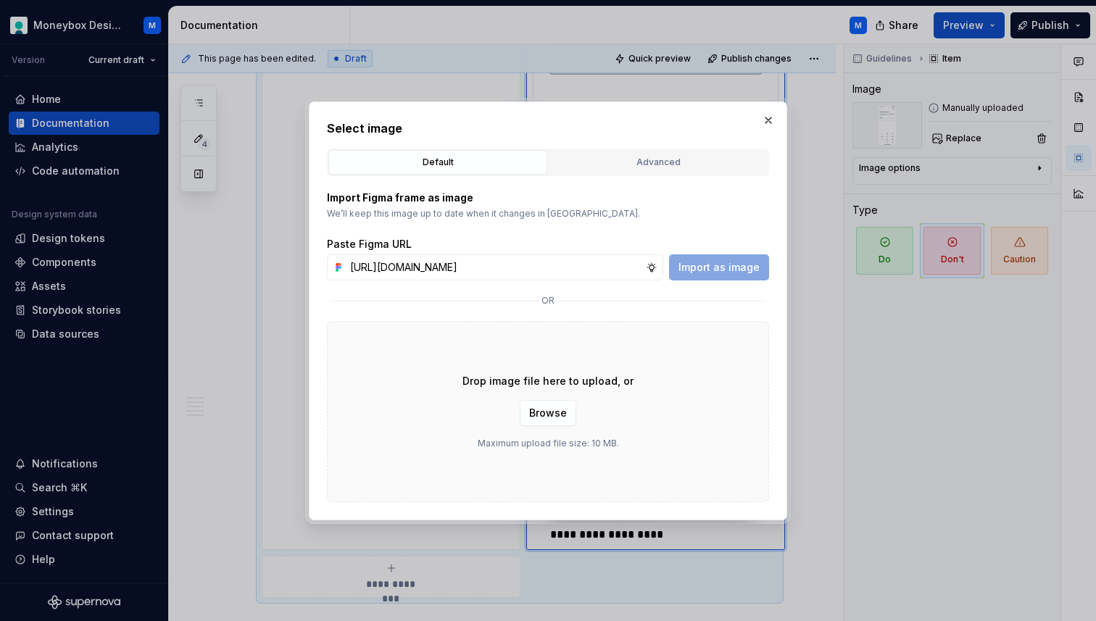
scroll to position [0, 326]
type input "[URL][DOMAIN_NAME]"
click at [704, 268] on span "Import as image" at bounding box center [719, 267] width 81 height 15
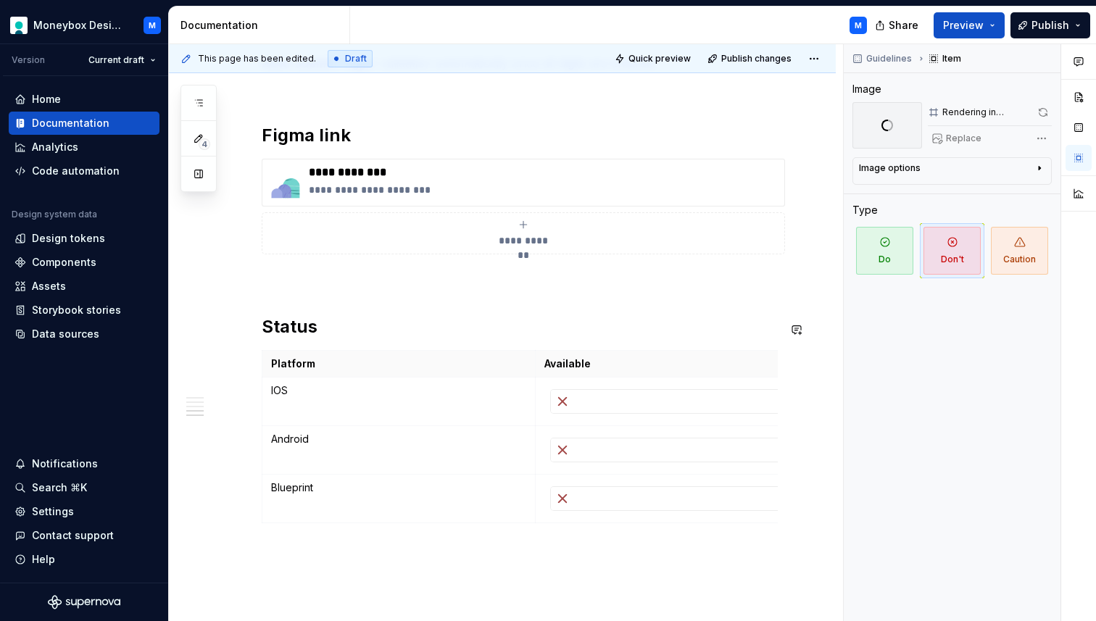
scroll to position [1291, 0]
click at [289, 183] on img at bounding box center [285, 181] width 35 height 35
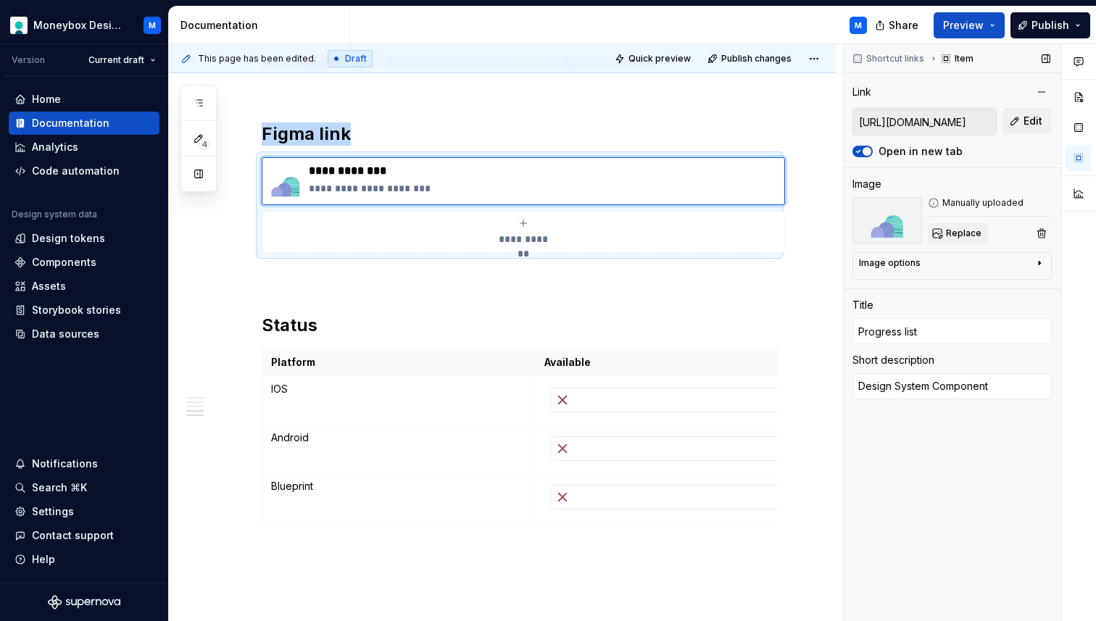
click at [954, 236] on span "Replace" at bounding box center [964, 234] width 36 height 12
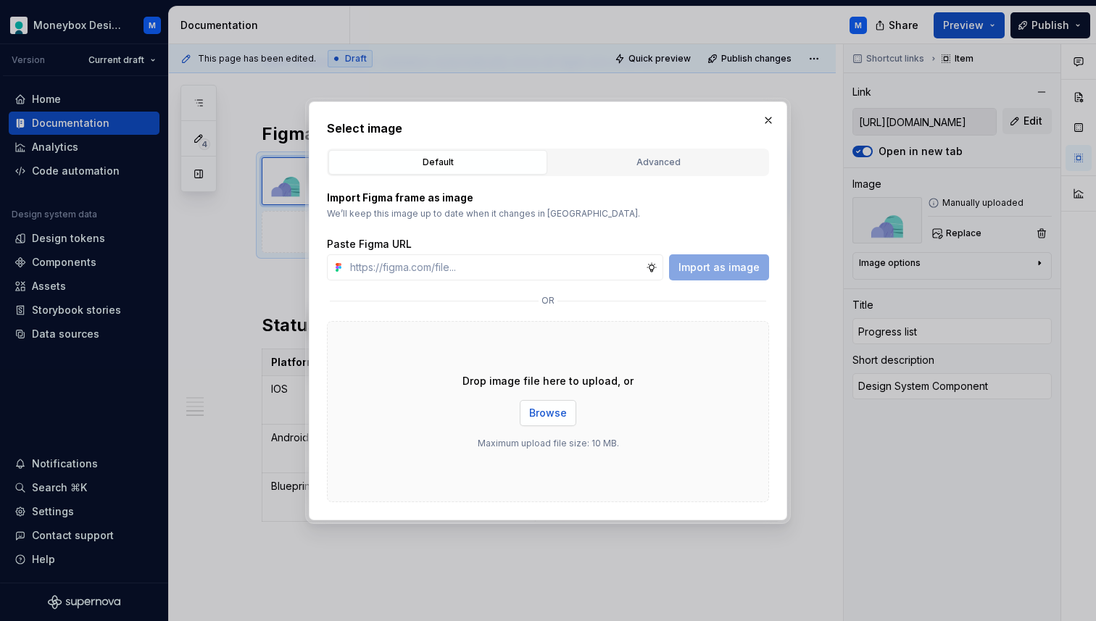
click at [558, 401] on button "Browse" at bounding box center [548, 413] width 57 height 26
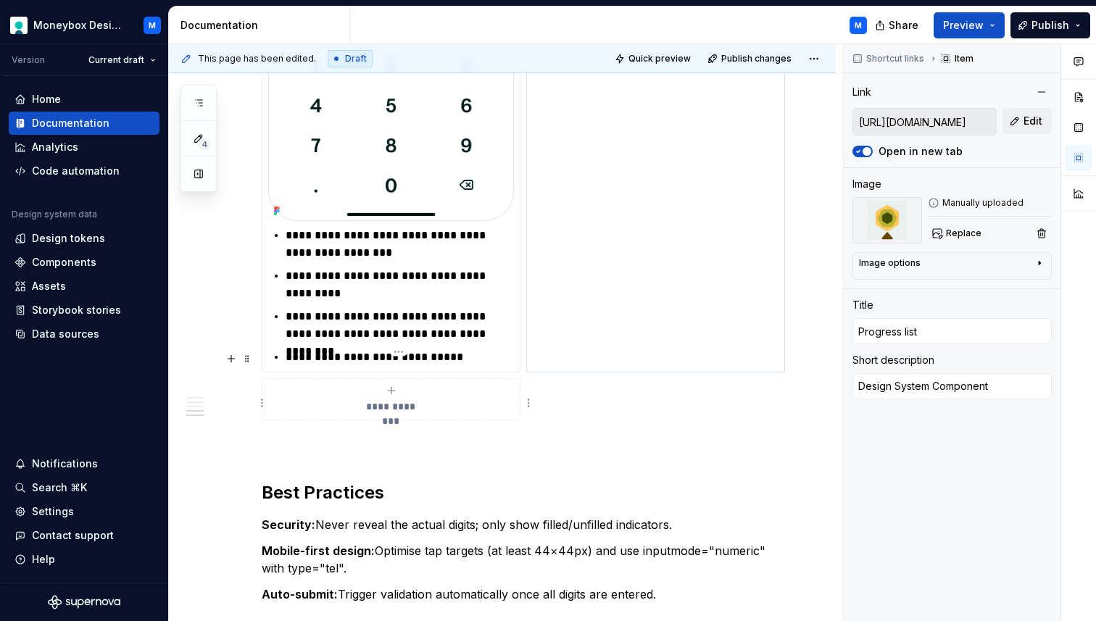
scroll to position [1824, 0]
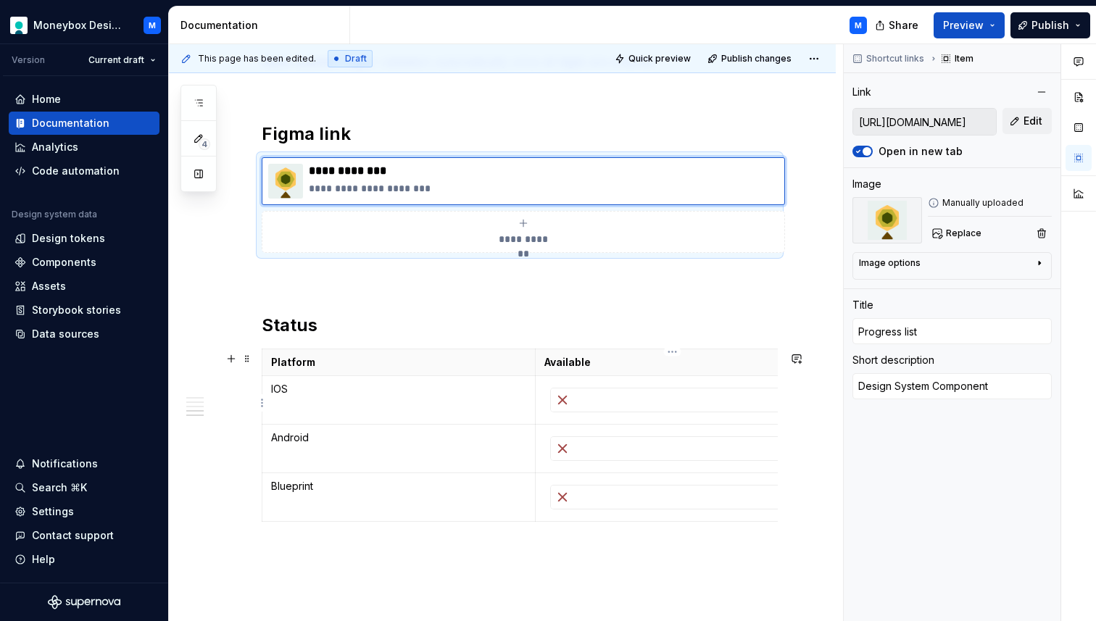
click at [595, 400] on div at bounding box center [672, 400] width 243 height 23
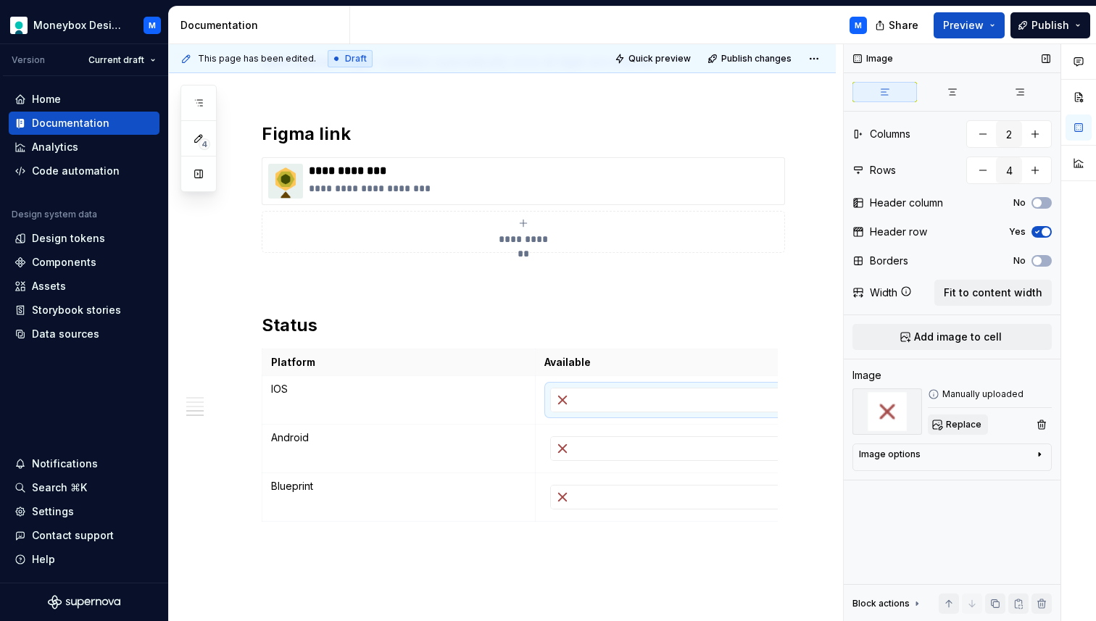
click at [966, 426] on span "Replace" at bounding box center [964, 425] width 36 height 12
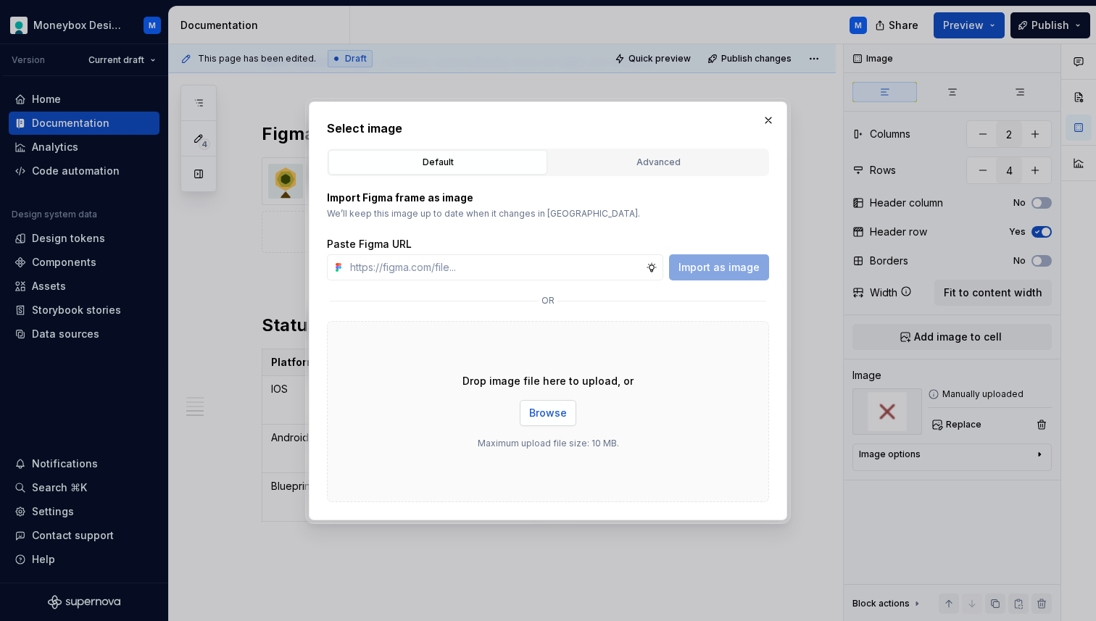
click at [557, 413] on span "Browse" at bounding box center [548, 413] width 38 height 15
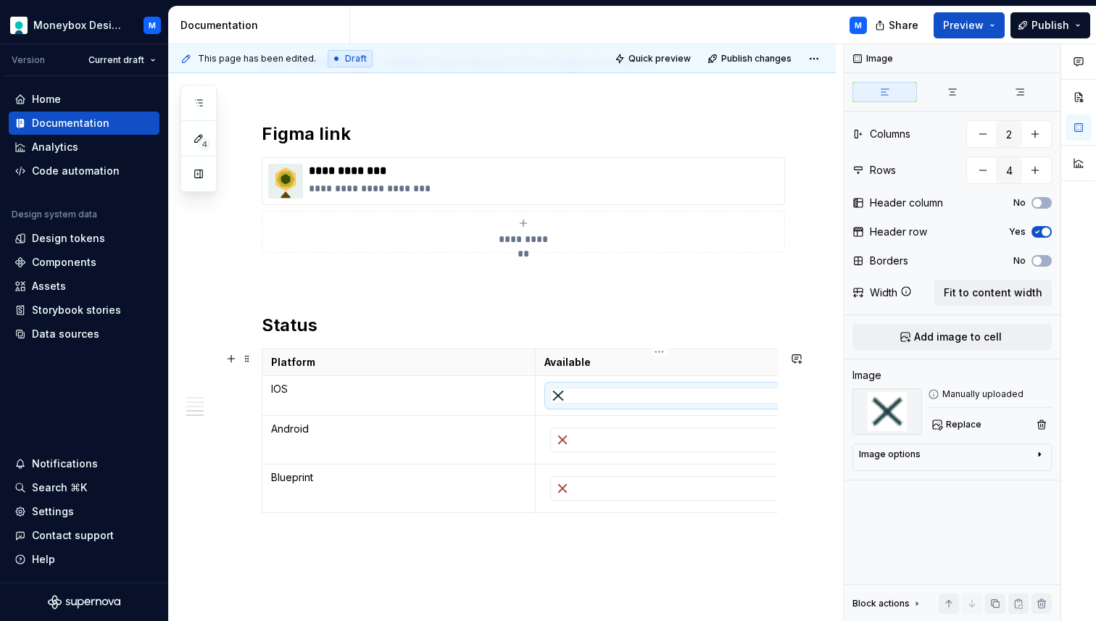
scroll to position [0, 13]
click at [581, 446] on div at bounding box center [659, 440] width 243 height 23
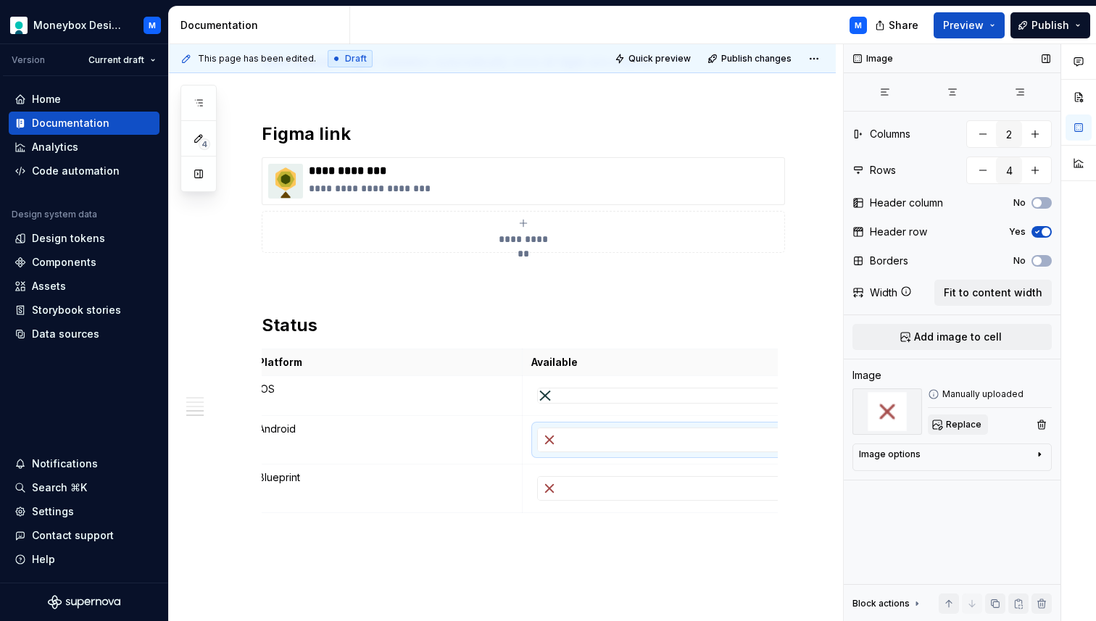
click at [948, 415] on button "Replace" at bounding box center [958, 425] width 60 height 20
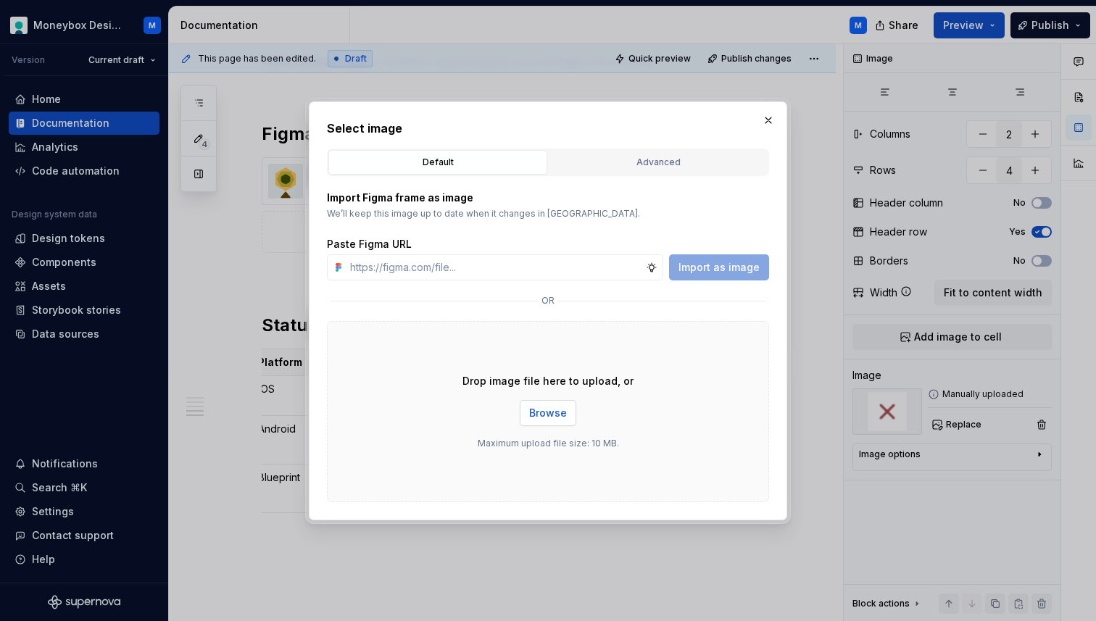
click at [553, 403] on button "Browse" at bounding box center [548, 413] width 57 height 26
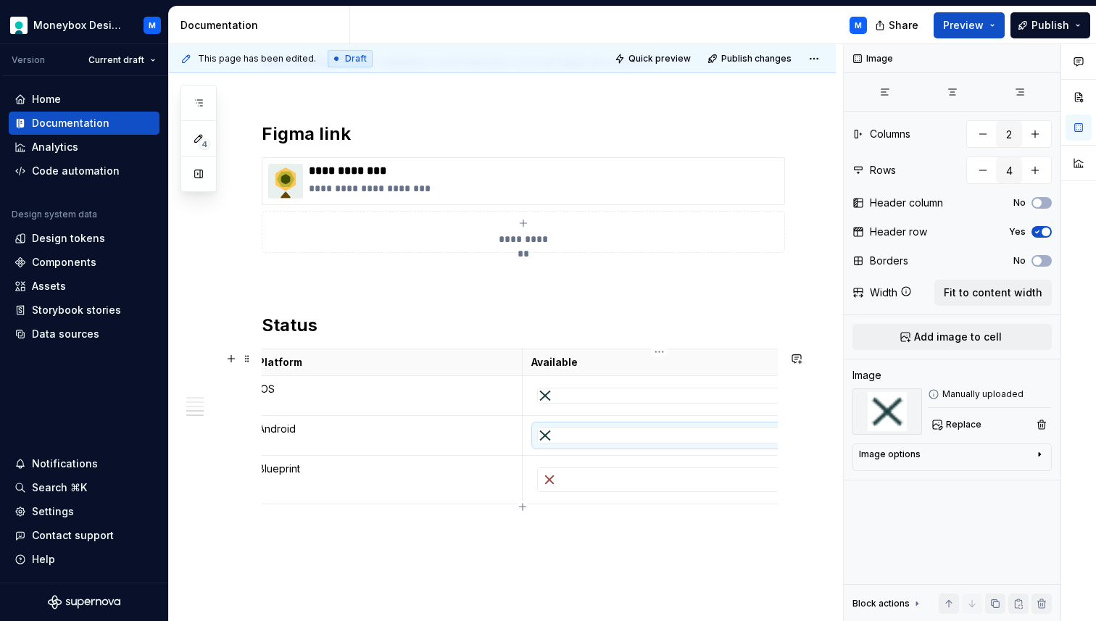
click at [584, 489] on div at bounding box center [659, 479] width 243 height 23
click at [954, 426] on span "Replace" at bounding box center [964, 425] width 36 height 12
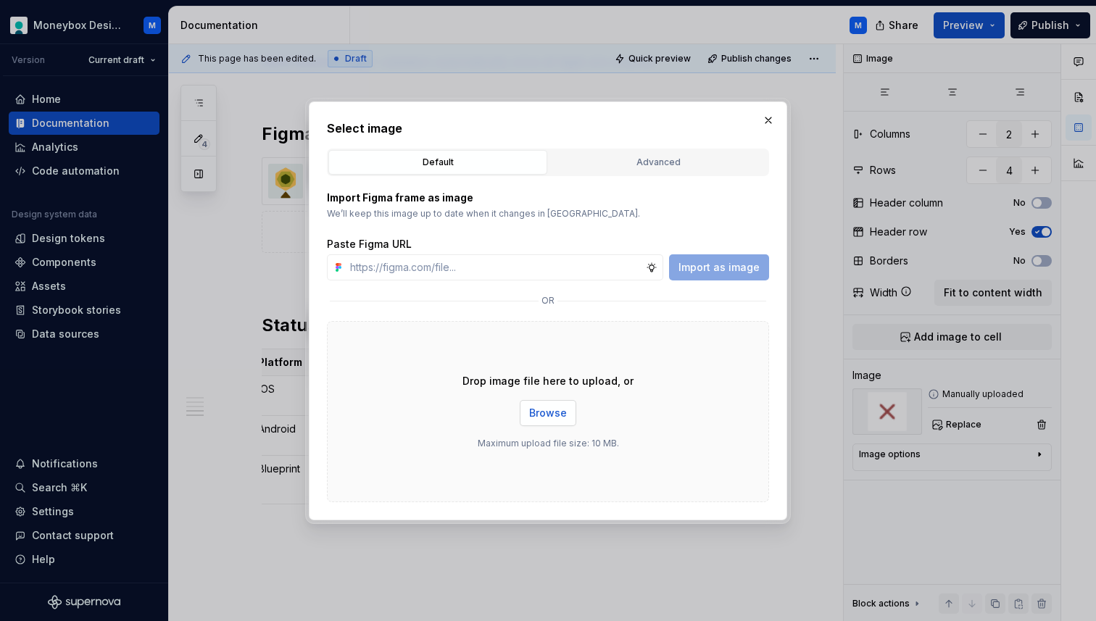
click at [560, 414] on span "Browse" at bounding box center [548, 413] width 38 height 15
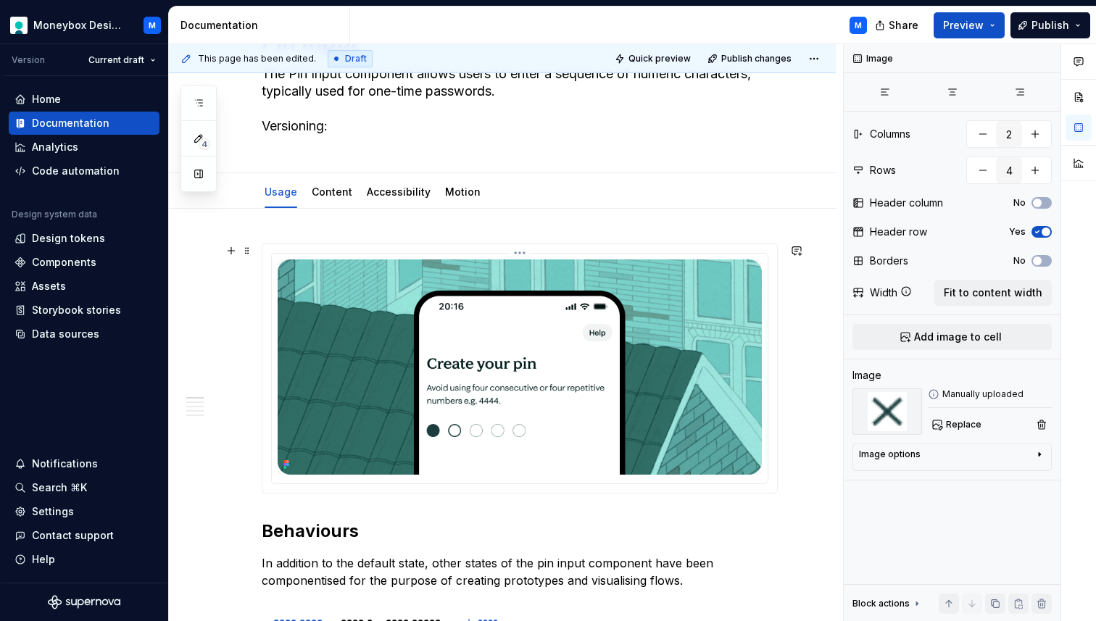
scroll to position [0, 0]
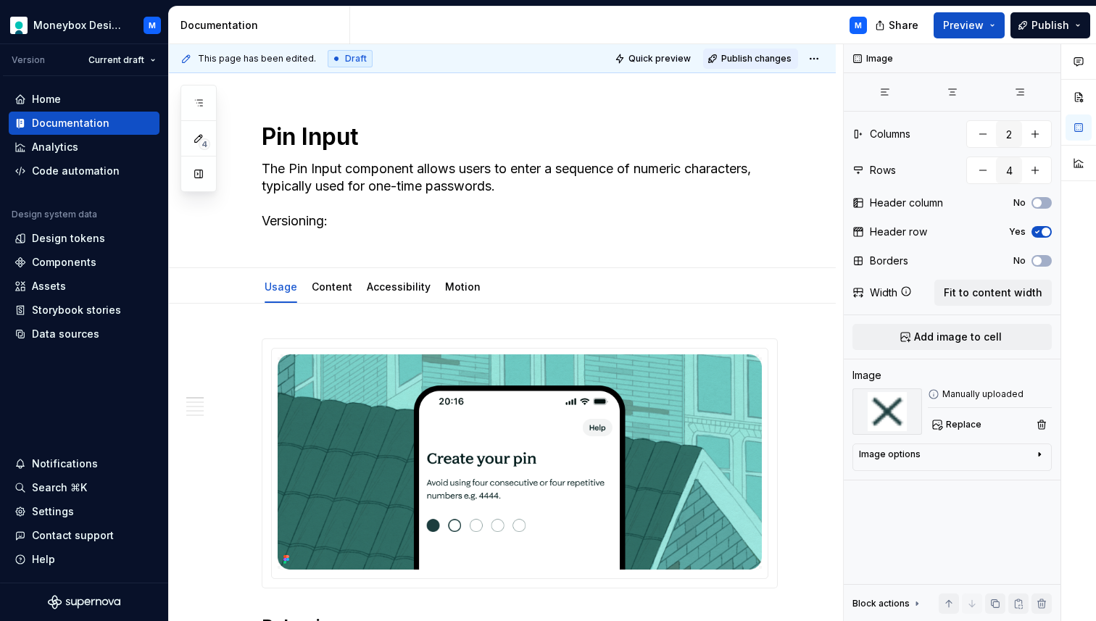
click at [757, 60] on span "Publish changes" at bounding box center [756, 59] width 70 height 12
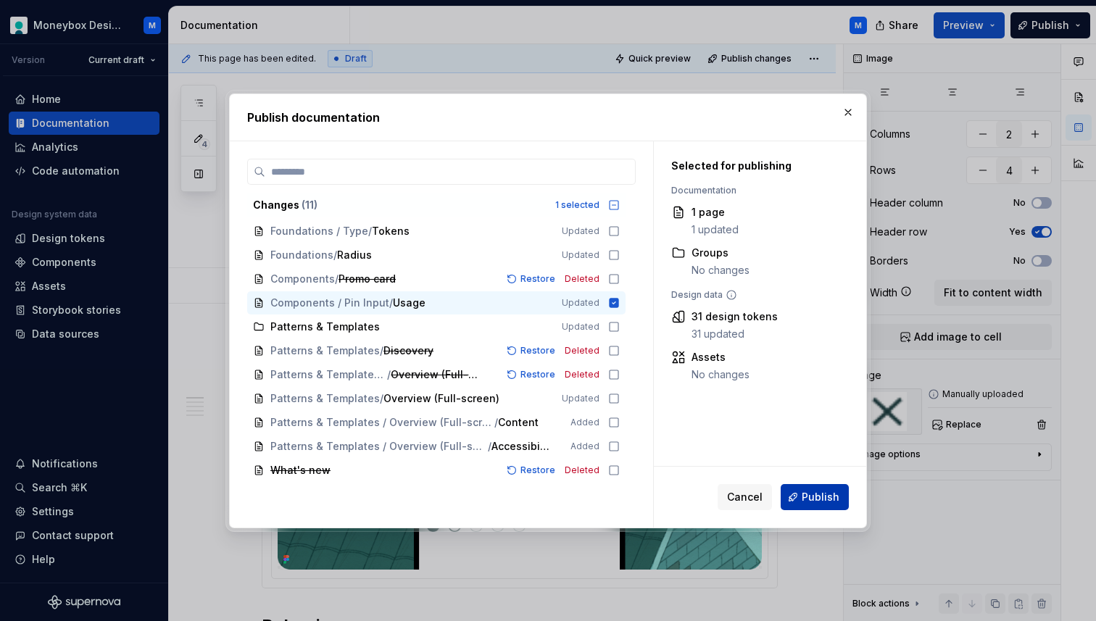
click at [818, 499] on span "Publish" at bounding box center [821, 497] width 38 height 15
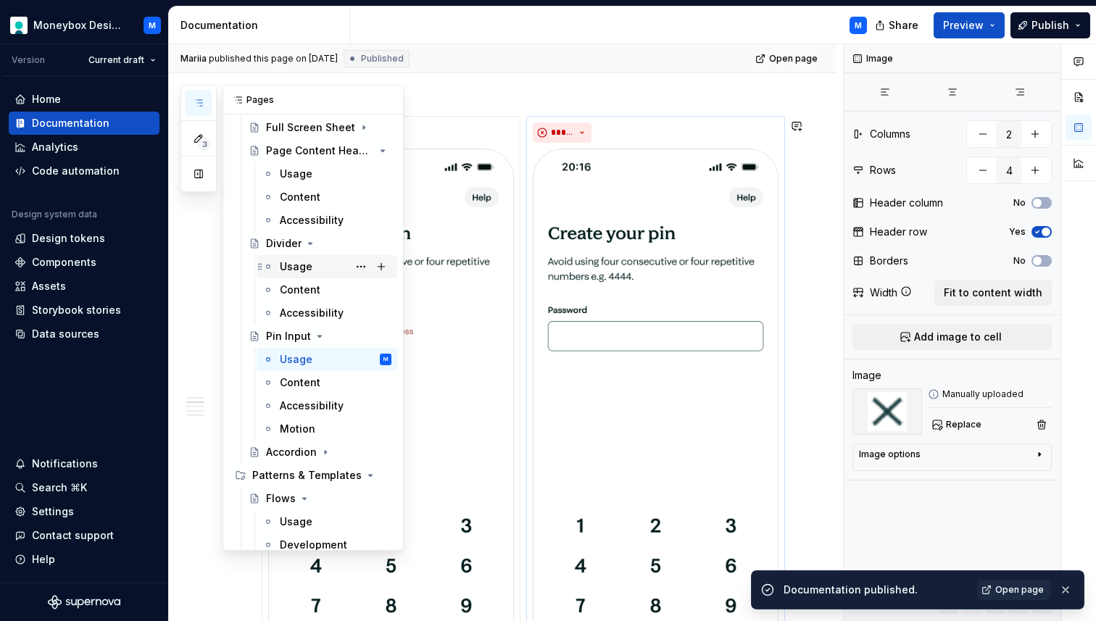
scroll to position [670, 0]
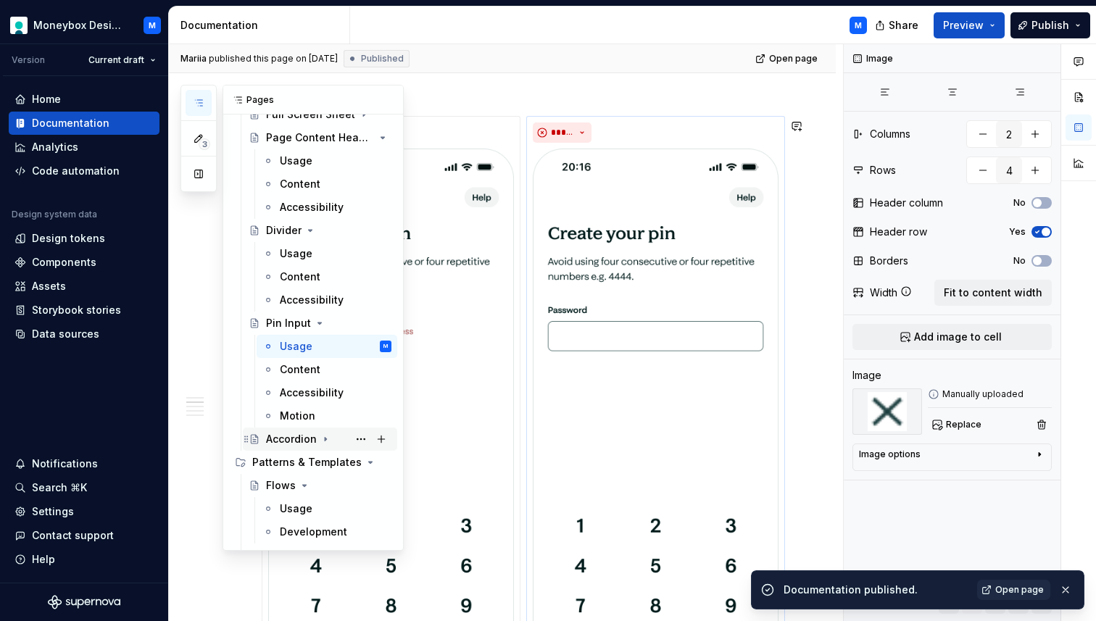
click at [290, 432] on div "Accordion" at bounding box center [291, 439] width 51 height 15
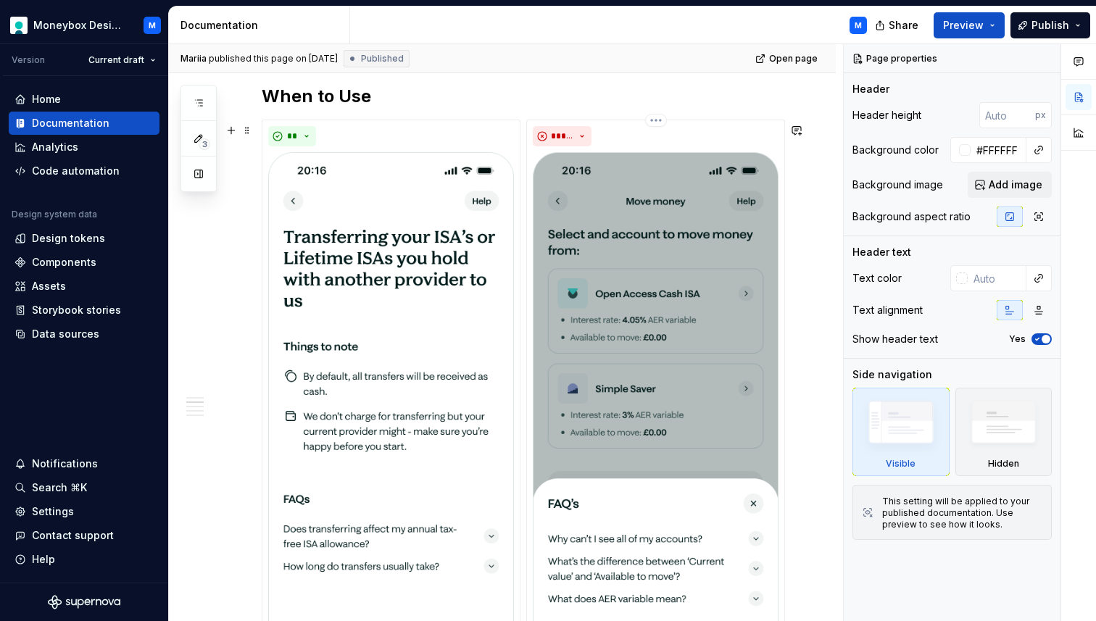
scroll to position [1378, 0]
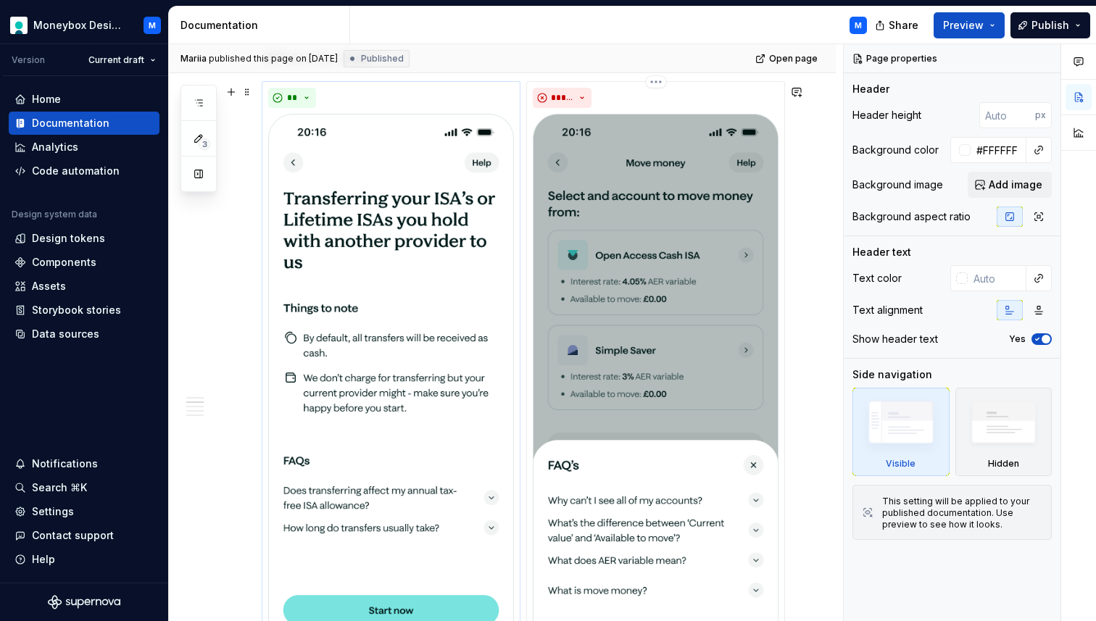
click at [431, 366] on img at bounding box center [391, 380] width 246 height 533
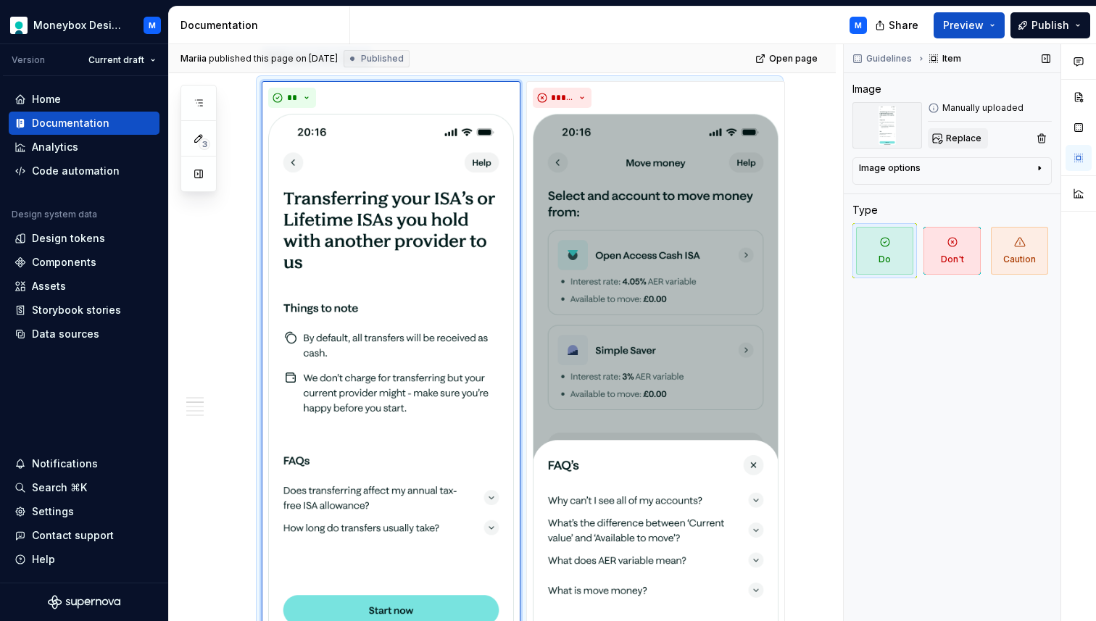
click at [970, 140] on span "Replace" at bounding box center [964, 139] width 36 height 12
type textarea "*"
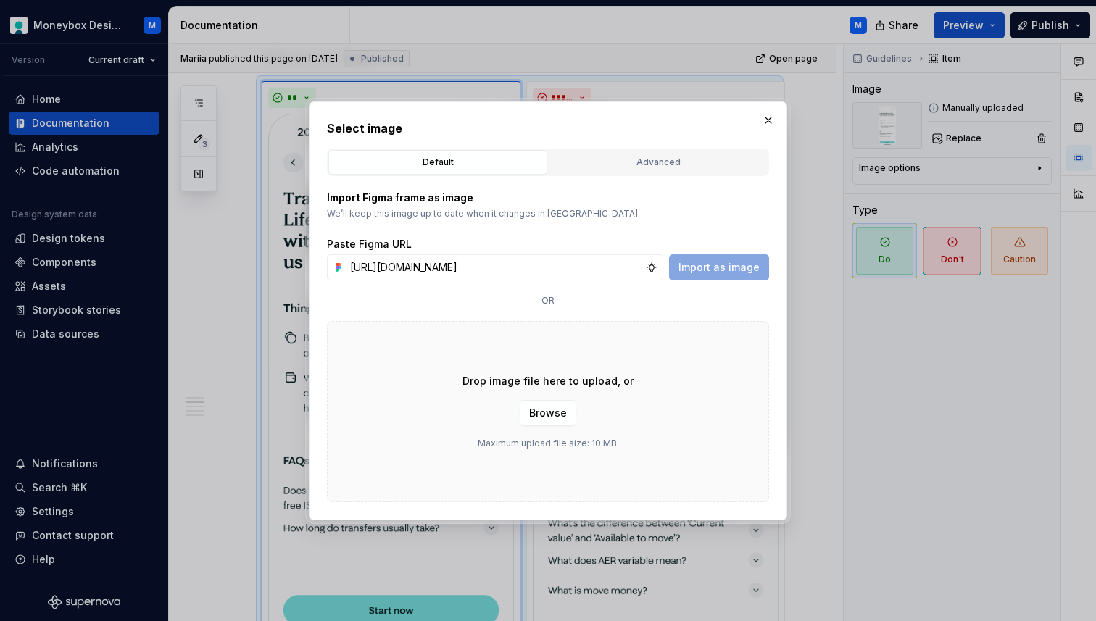
scroll to position [0, 323]
type input "[URL][DOMAIN_NAME]"
click at [715, 265] on span "Import as image" at bounding box center [719, 267] width 81 height 15
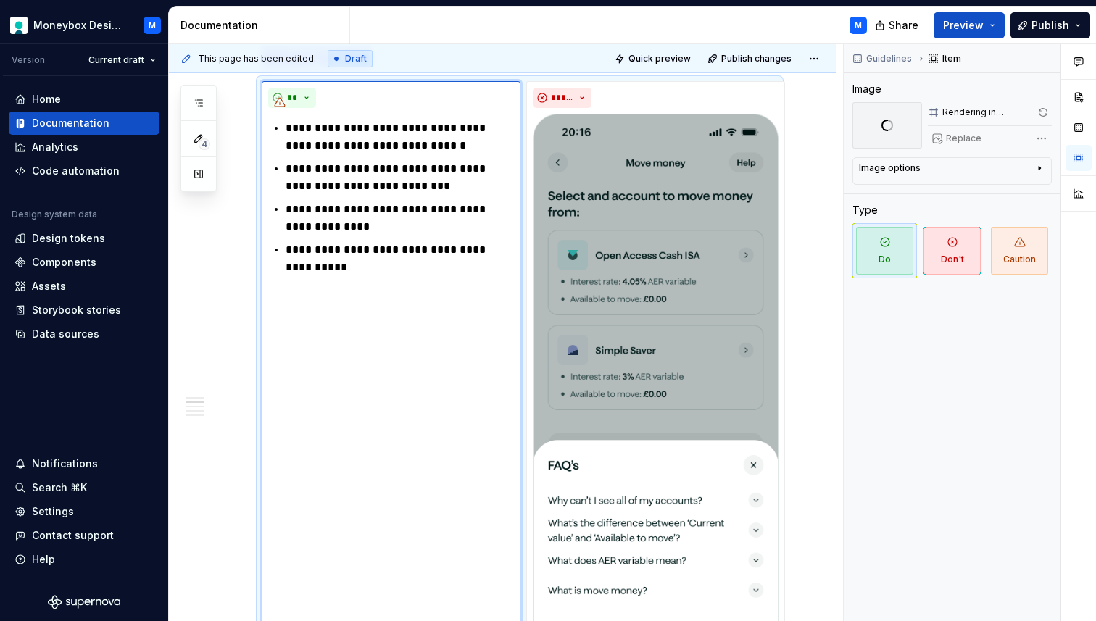
scroll to position [1621, 0]
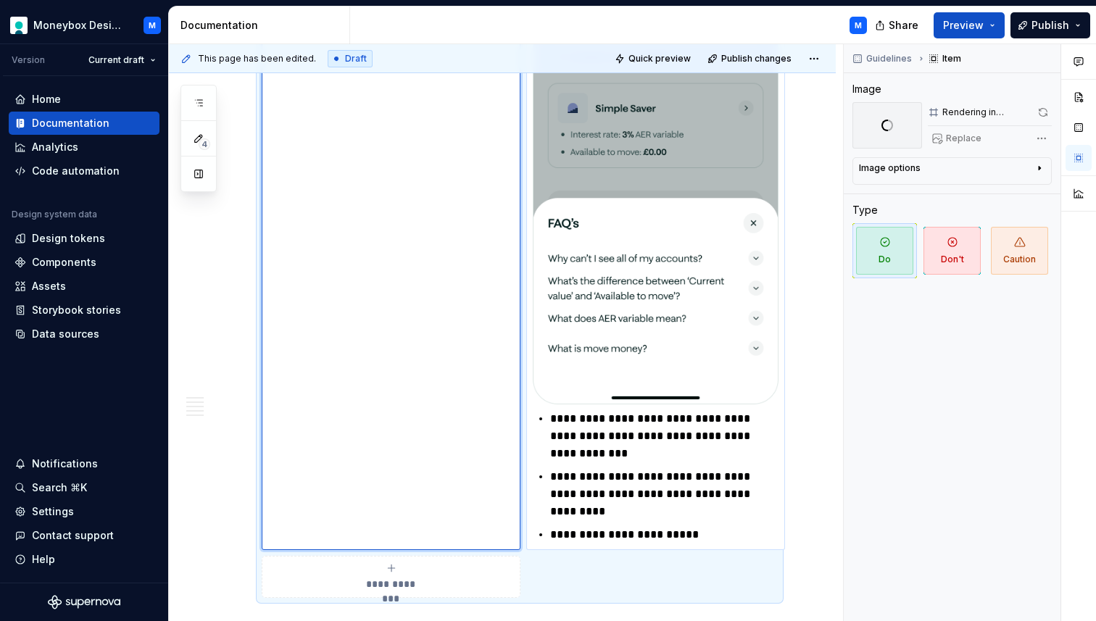
click at [708, 201] on img at bounding box center [656, 138] width 246 height 533
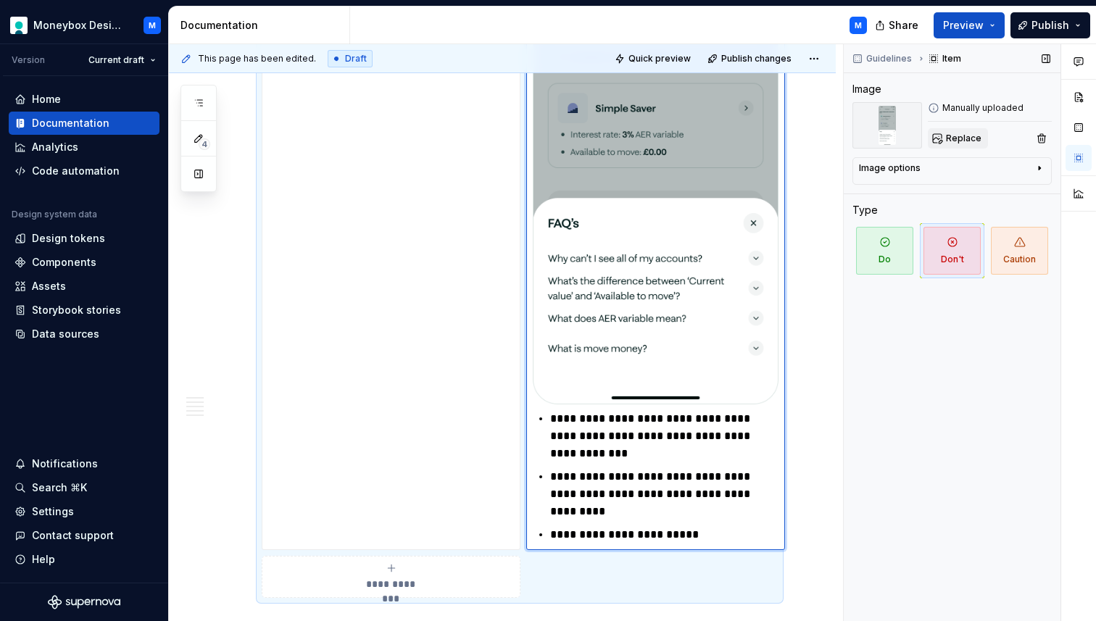
click at [973, 135] on span "Replace" at bounding box center [964, 139] width 36 height 12
type textarea "*"
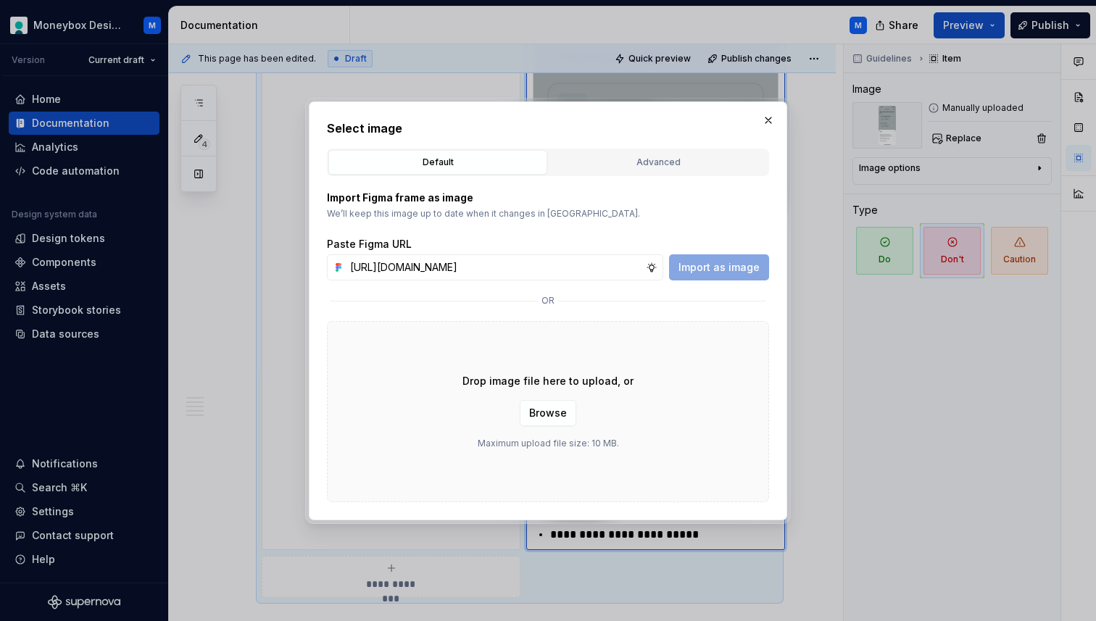
scroll to position [0, 323]
type input "[URL][DOMAIN_NAME]"
click at [729, 273] on span "Import as image" at bounding box center [719, 267] width 81 height 15
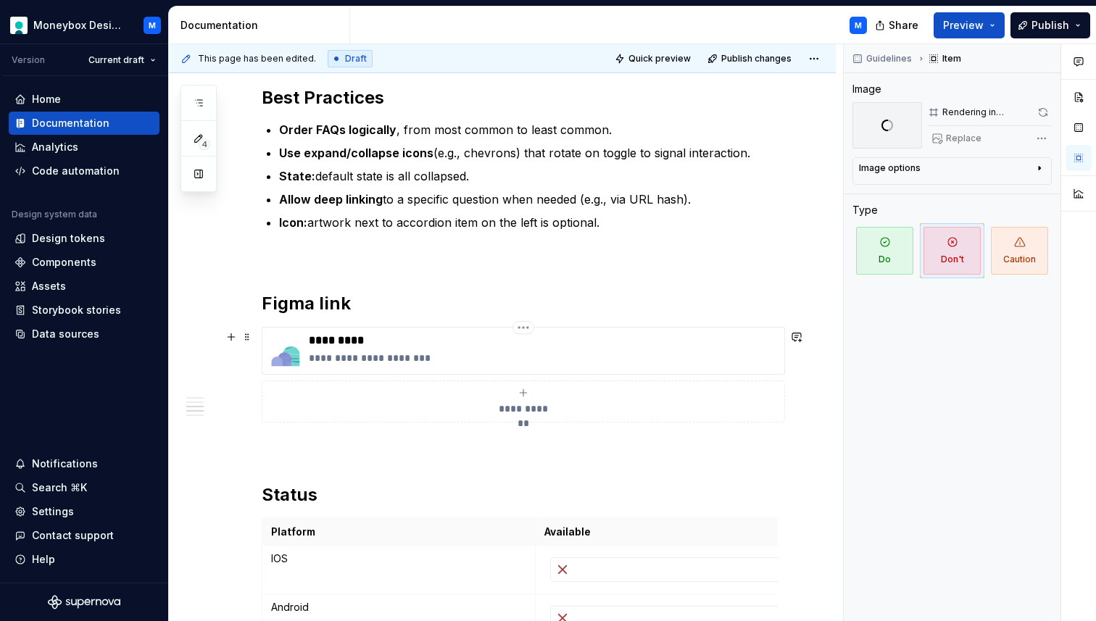
scroll to position [2238, 0]
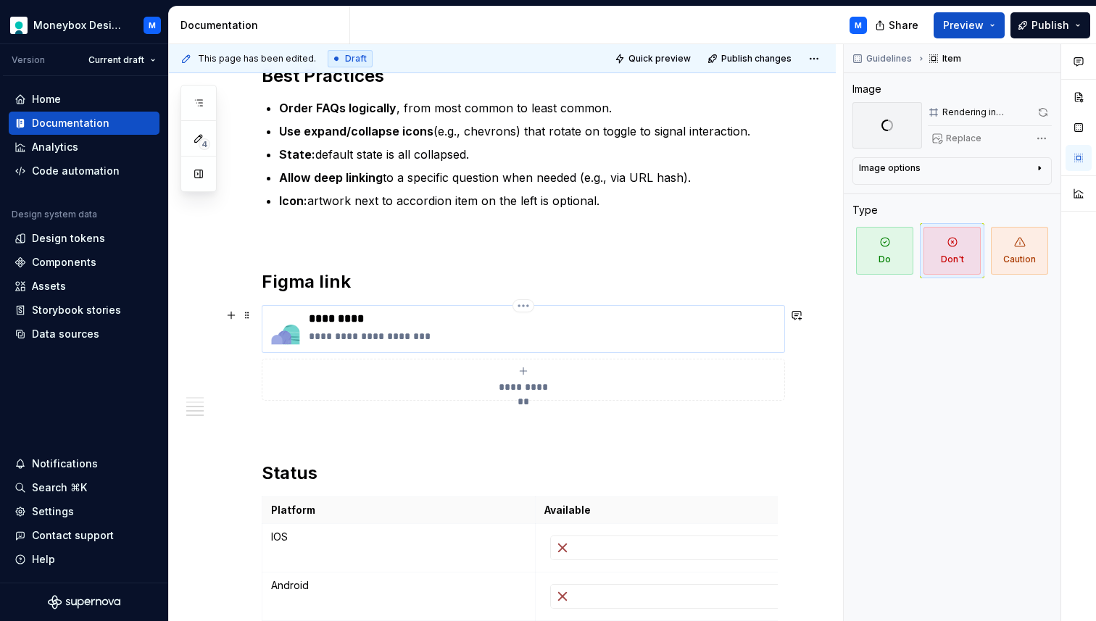
click at [413, 335] on p "**********" at bounding box center [544, 336] width 470 height 15
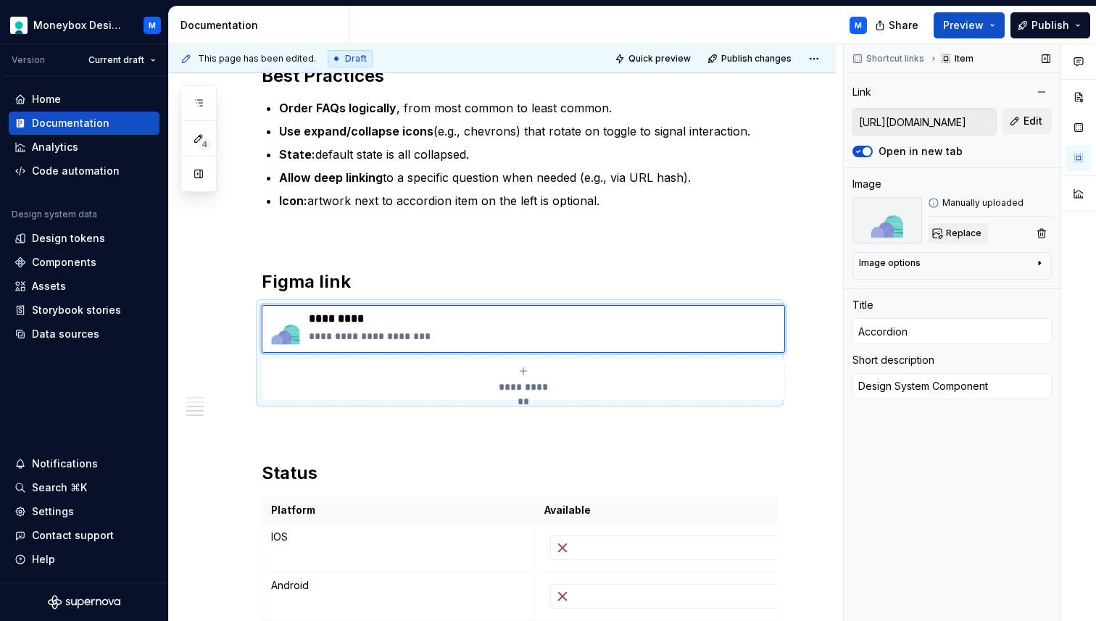
click at [965, 225] on button "Replace" at bounding box center [958, 233] width 60 height 20
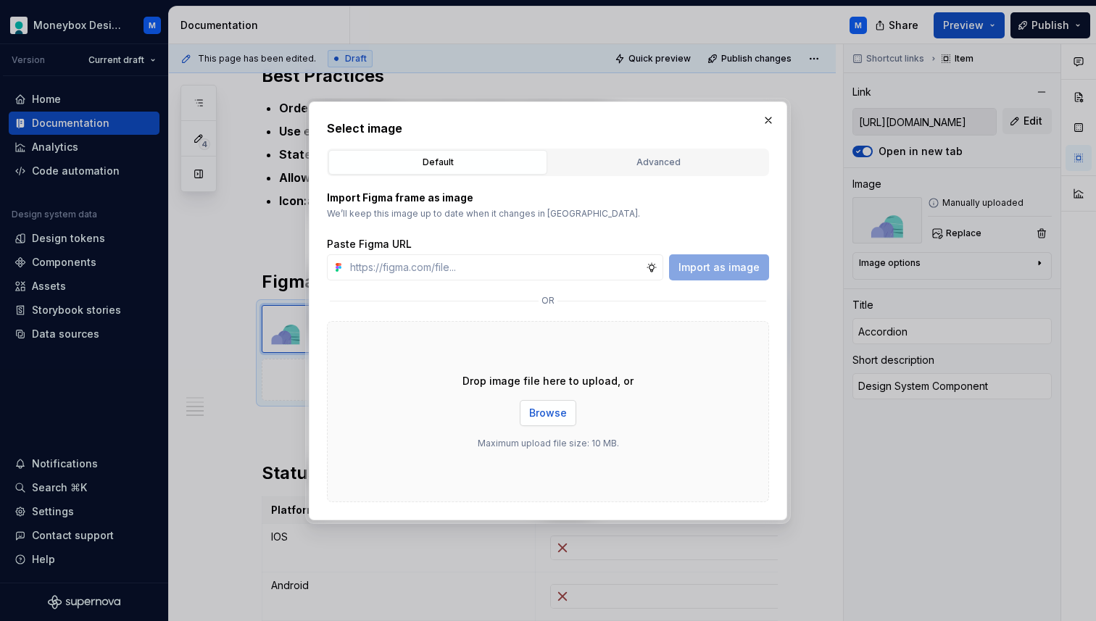
click at [554, 414] on span "Browse" at bounding box center [548, 413] width 38 height 15
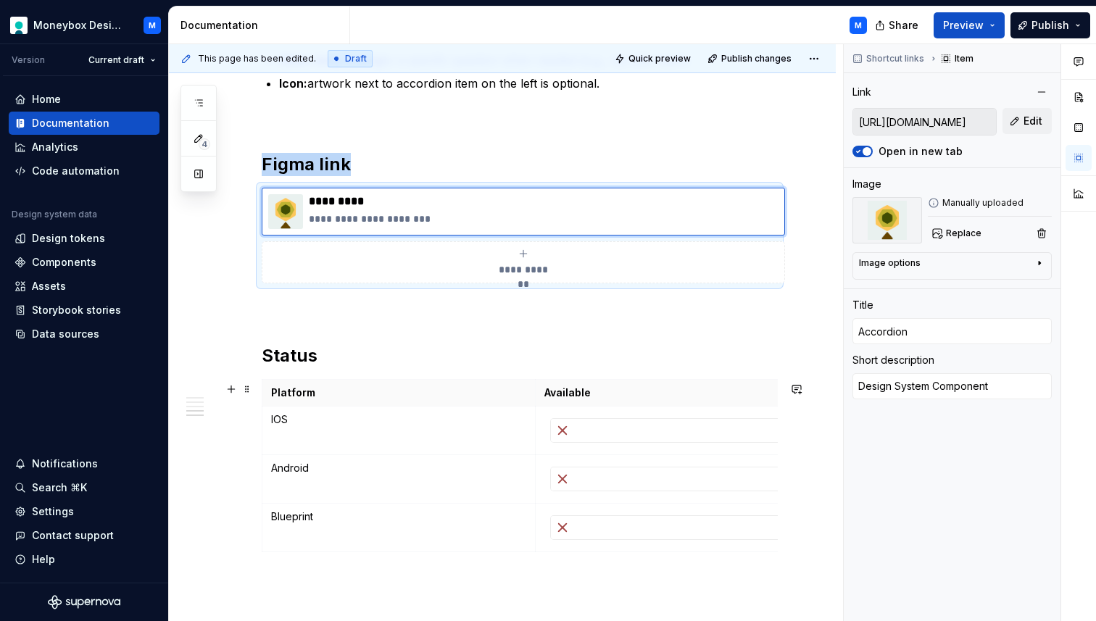
scroll to position [2375, 0]
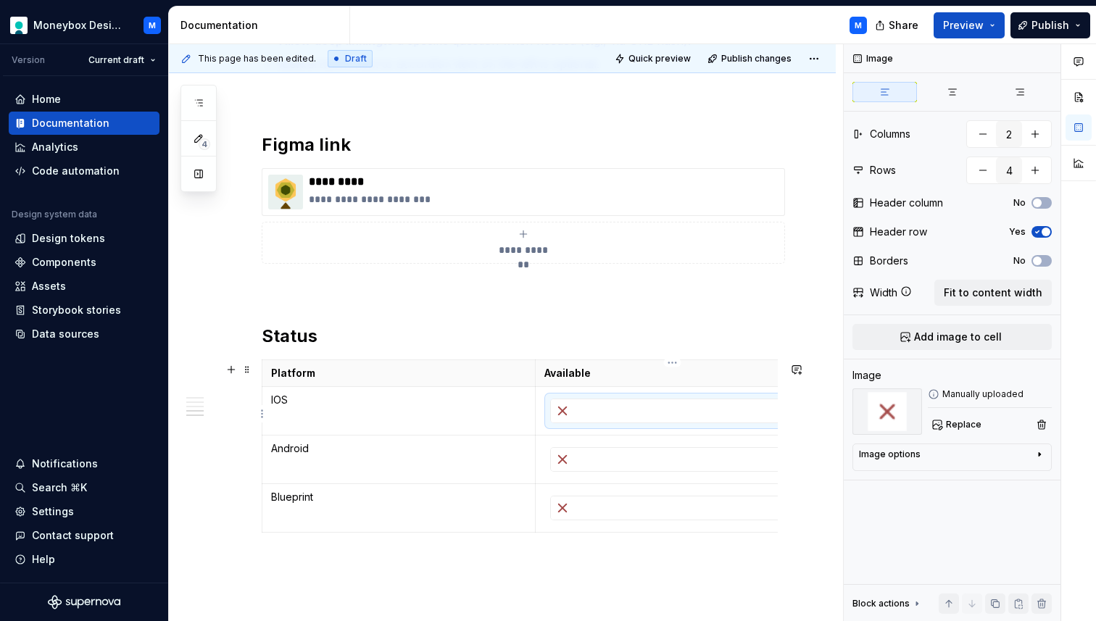
click at [645, 410] on div at bounding box center [672, 411] width 243 height 23
click at [955, 426] on span "Replace" at bounding box center [964, 425] width 36 height 12
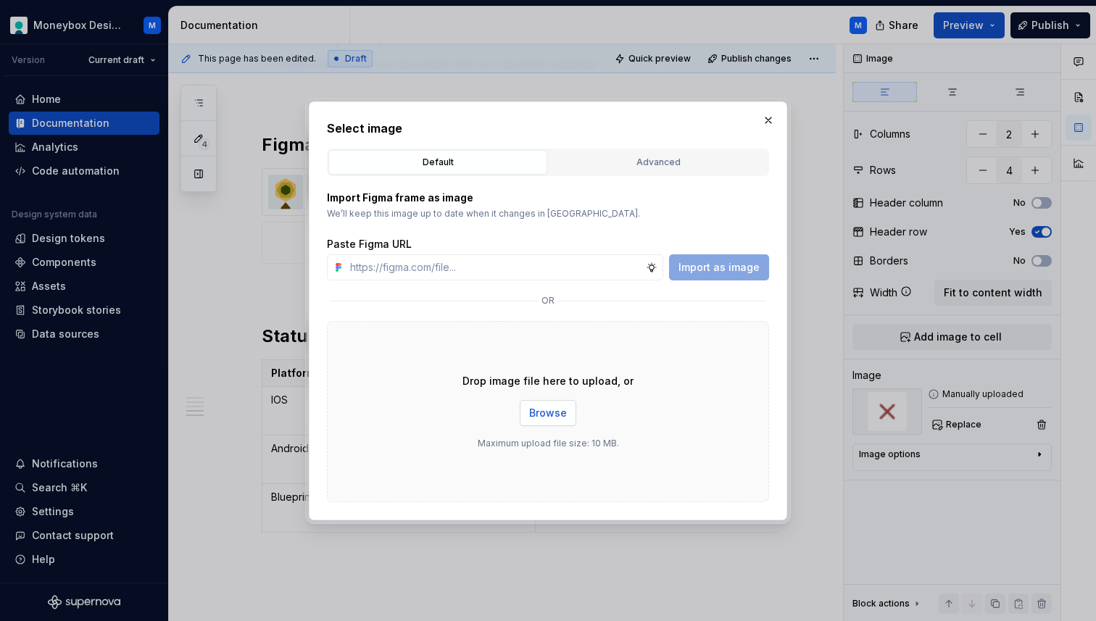
click at [544, 406] on span "Browse" at bounding box center [548, 413] width 38 height 15
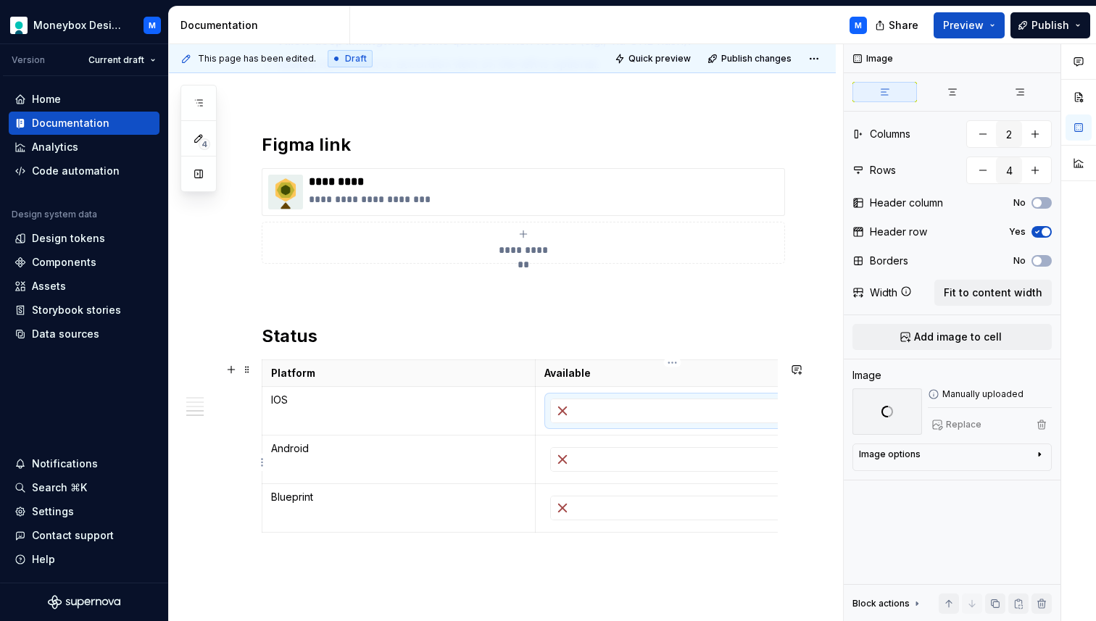
scroll to position [0, 13]
click at [618, 459] on div at bounding box center [659, 450] width 243 height 23
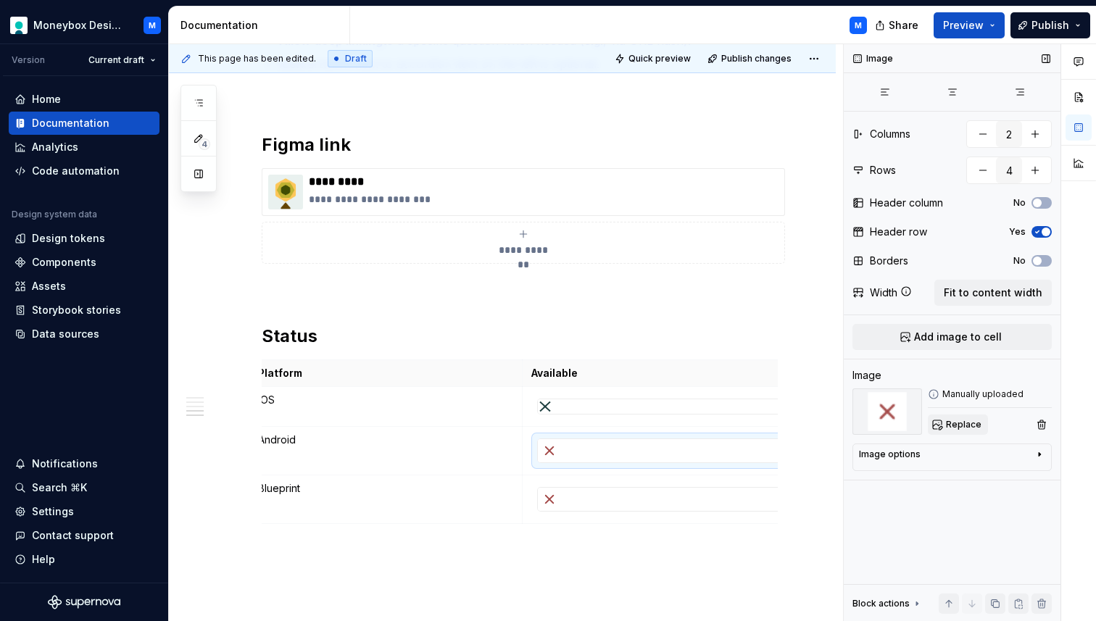
click at [964, 430] on span "Replace" at bounding box center [964, 425] width 36 height 12
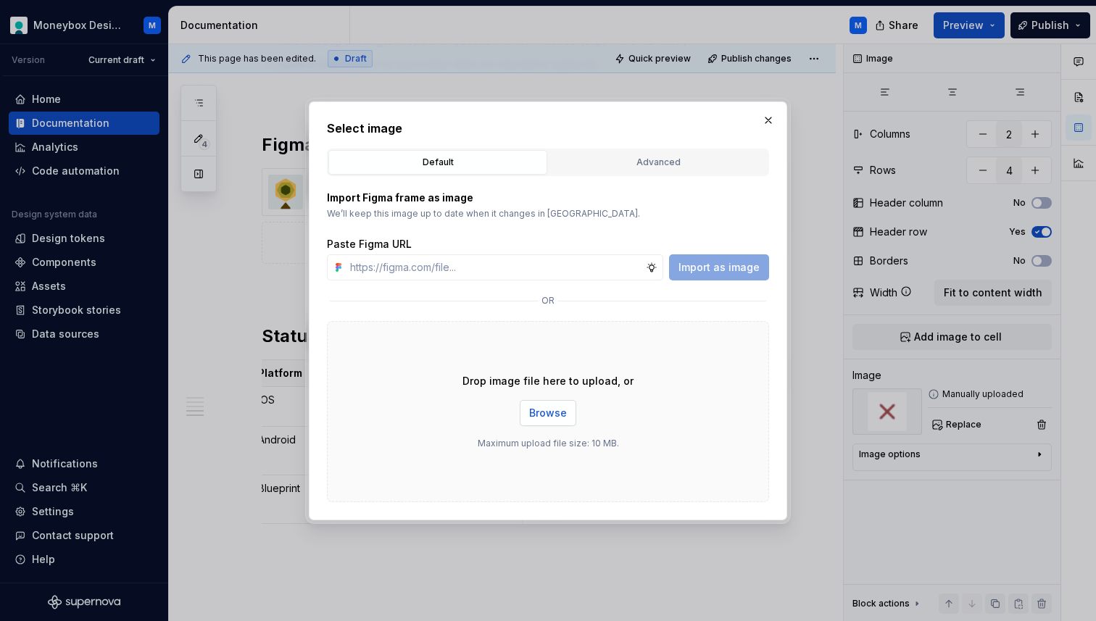
click at [558, 405] on button "Browse" at bounding box center [548, 413] width 57 height 26
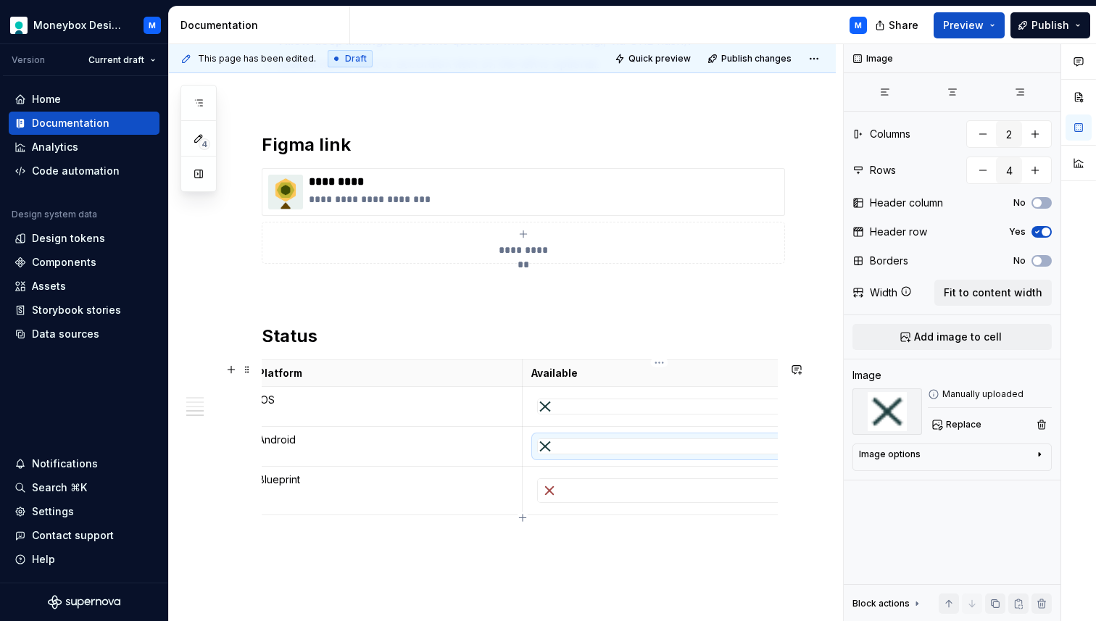
click at [565, 489] on div at bounding box center [659, 490] width 243 height 23
click at [957, 428] on span "Replace" at bounding box center [964, 425] width 36 height 12
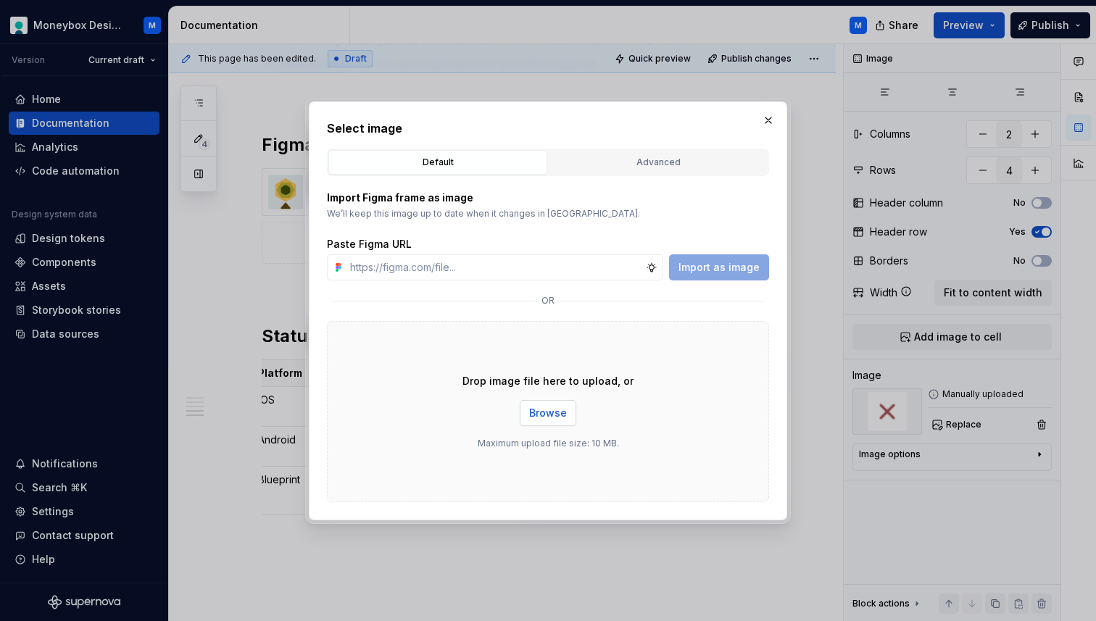
click at [560, 410] on span "Browse" at bounding box center [548, 413] width 38 height 15
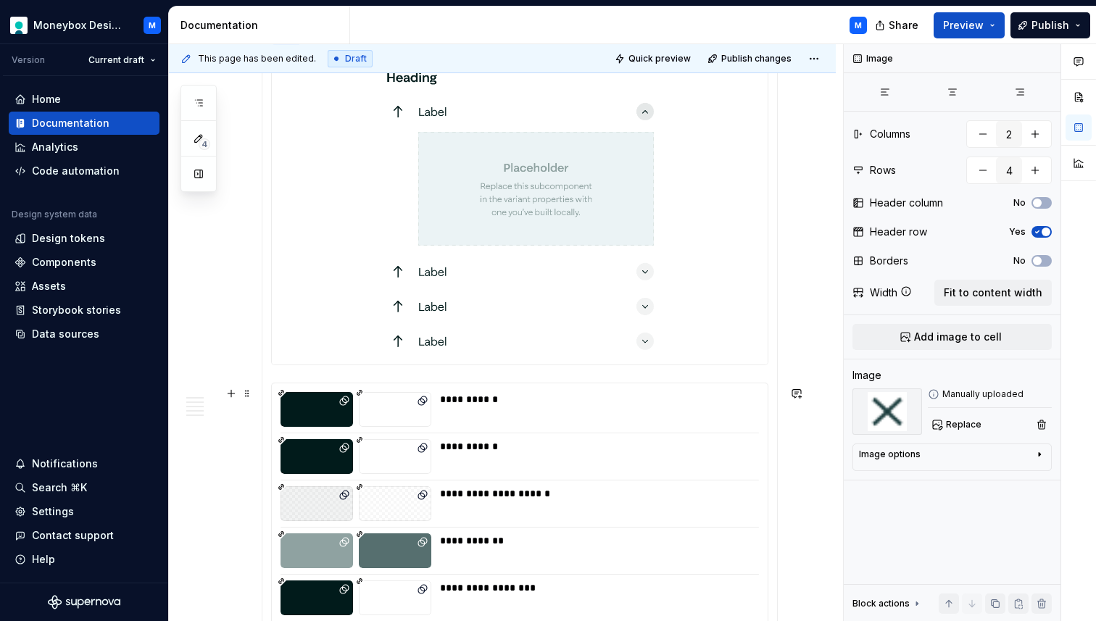
scroll to position [0, 0]
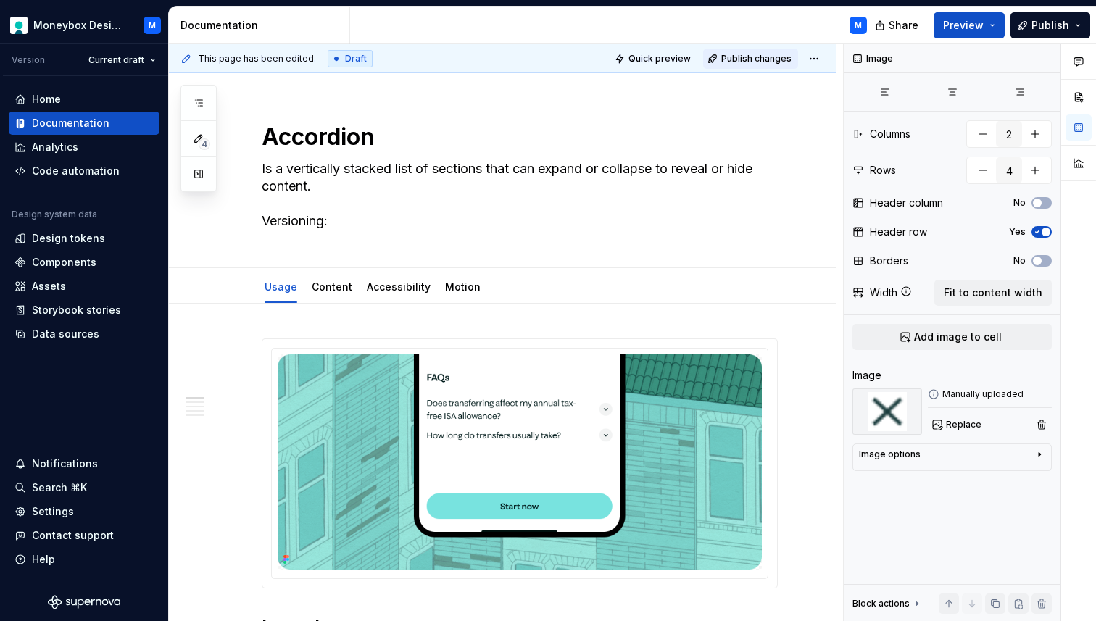
click at [757, 57] on span "Publish changes" at bounding box center [756, 59] width 70 height 12
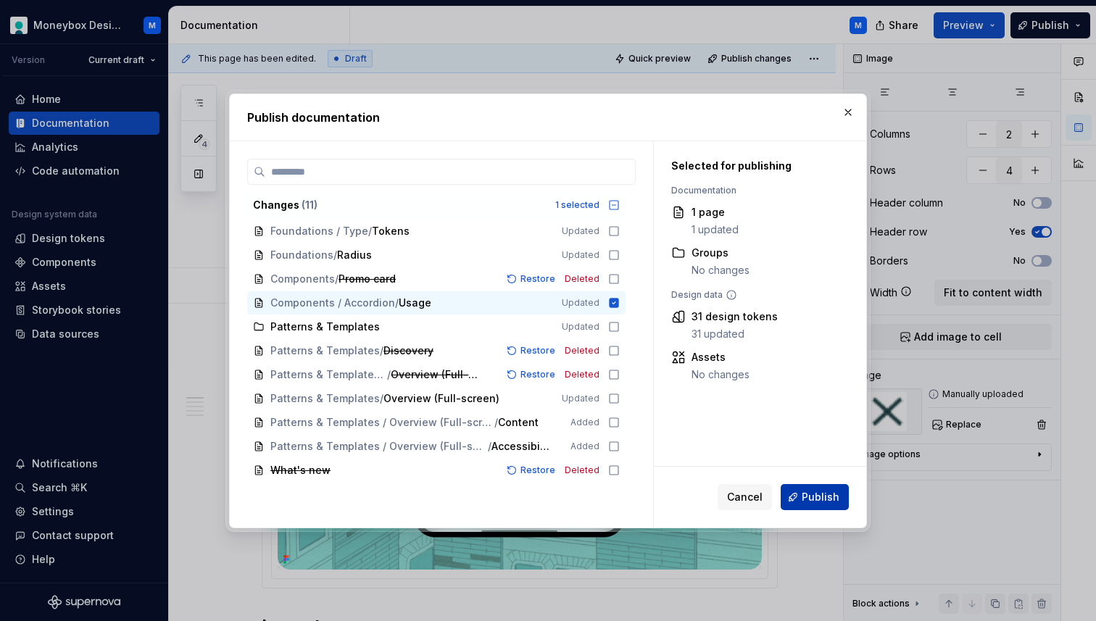
click at [800, 495] on button "Publish" at bounding box center [815, 497] width 68 height 26
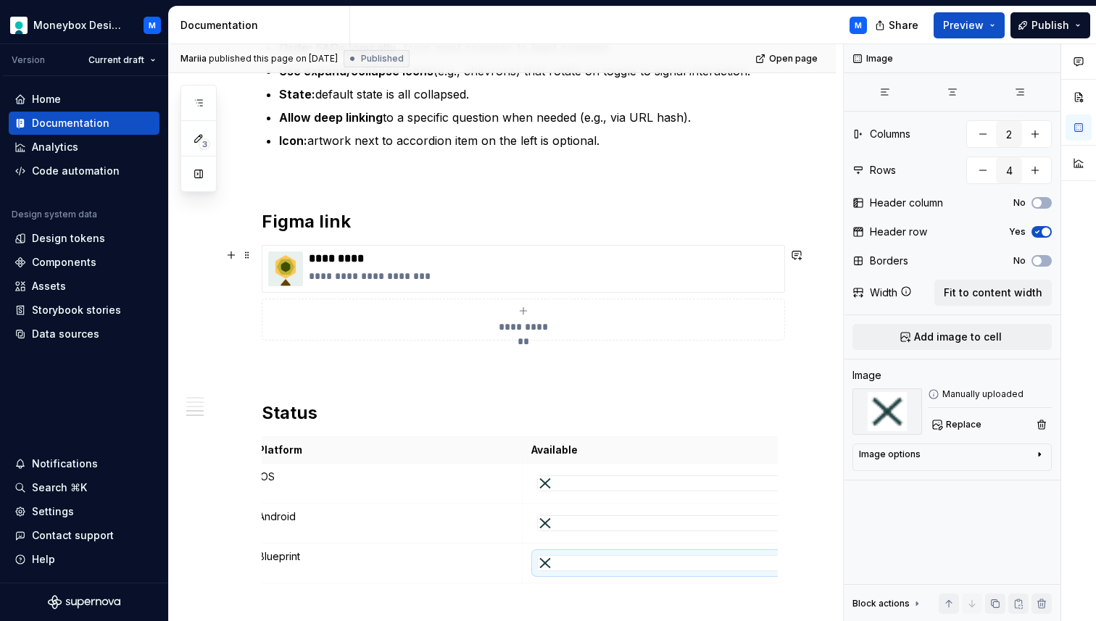
scroll to position [2301, 0]
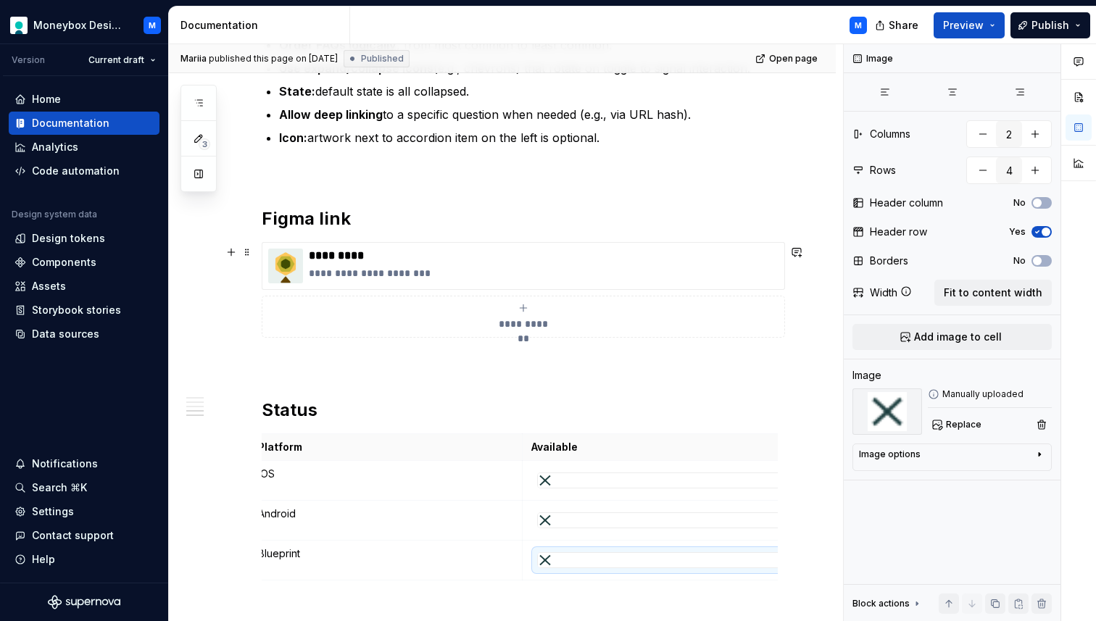
type textarea "*"
